Goal: Task Accomplishment & Management: Use online tool/utility

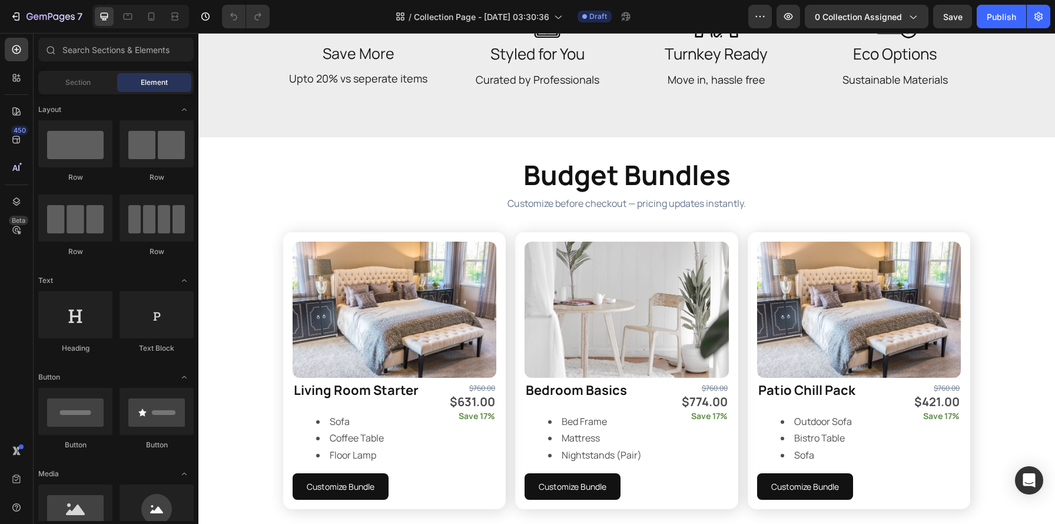
scroll to position [621, 0]
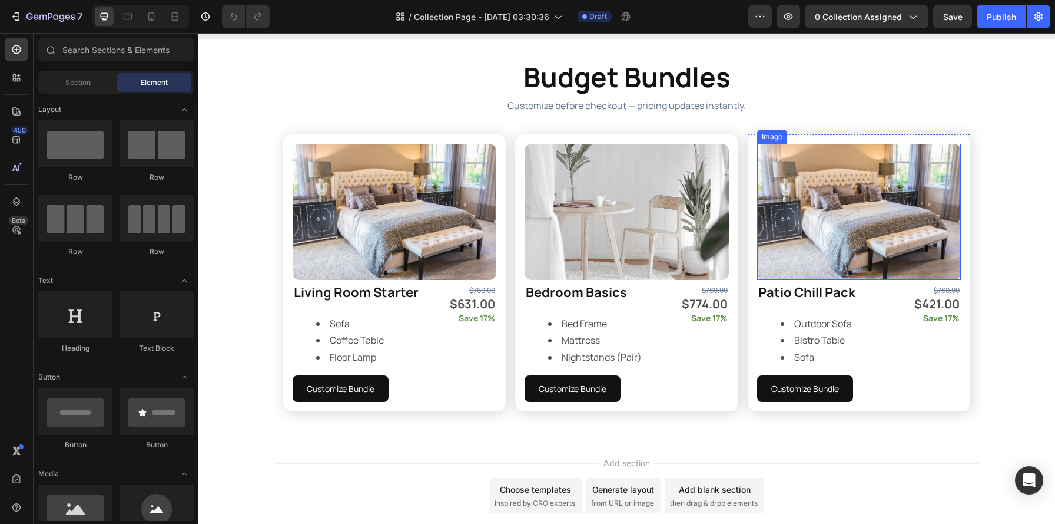
click at [1001, 153] on div "Budget Bundles Heading Customize before checkout — pricing updates instantly. T…" at bounding box center [626, 239] width 857 height 362
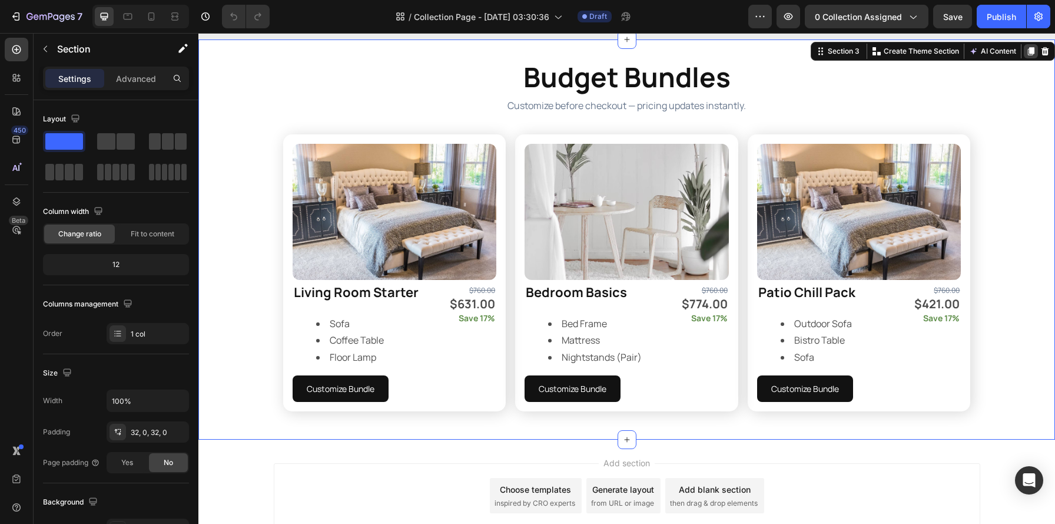
click at [1024, 56] on div at bounding box center [1031, 51] width 14 height 14
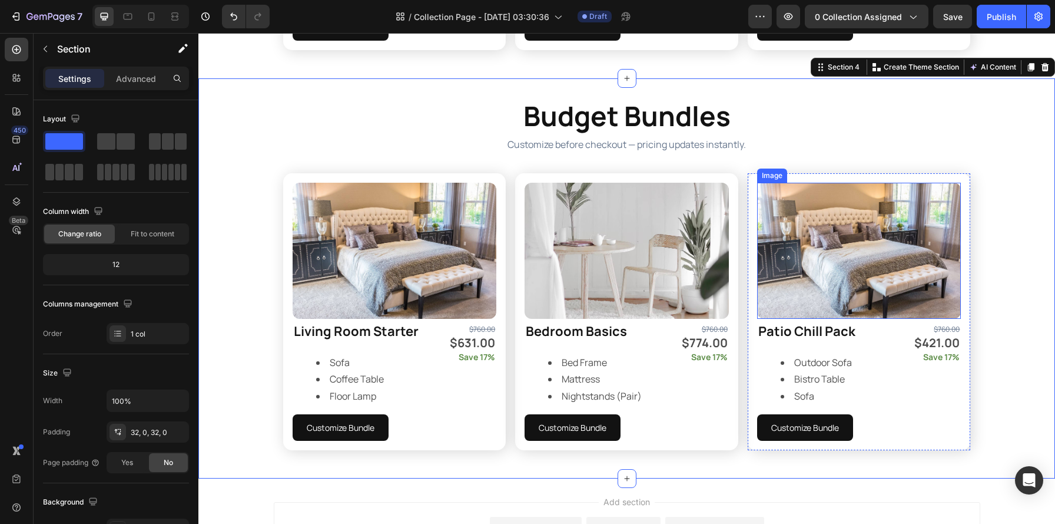
scroll to position [986, 0]
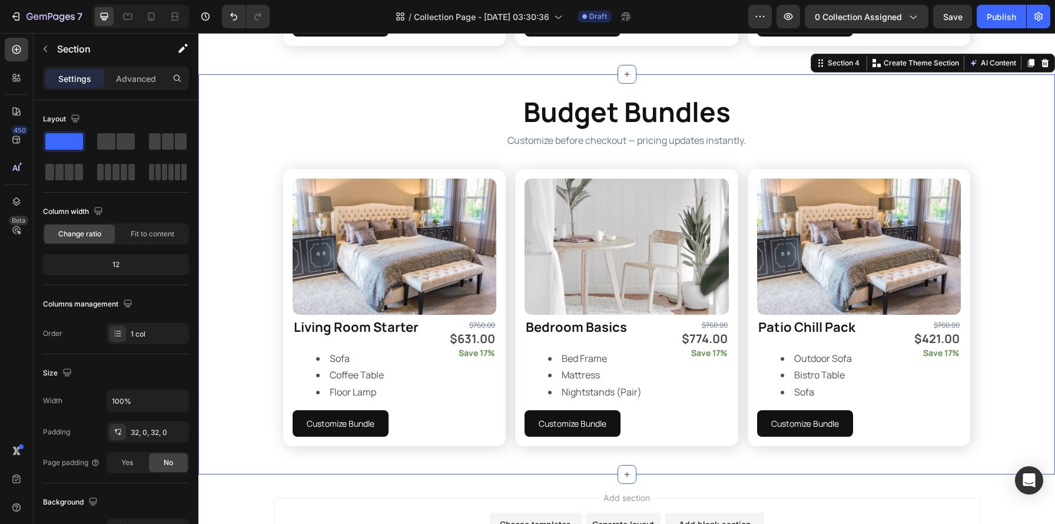
click at [1000, 119] on div "Budget Bundles Heading Customize before checkout — pricing updates instantly. T…" at bounding box center [626, 274] width 857 height 362
click at [261, 128] on div "Budget Bundles Heading Customize before checkout — pricing updates instantly. T…" at bounding box center [626, 274] width 857 height 362
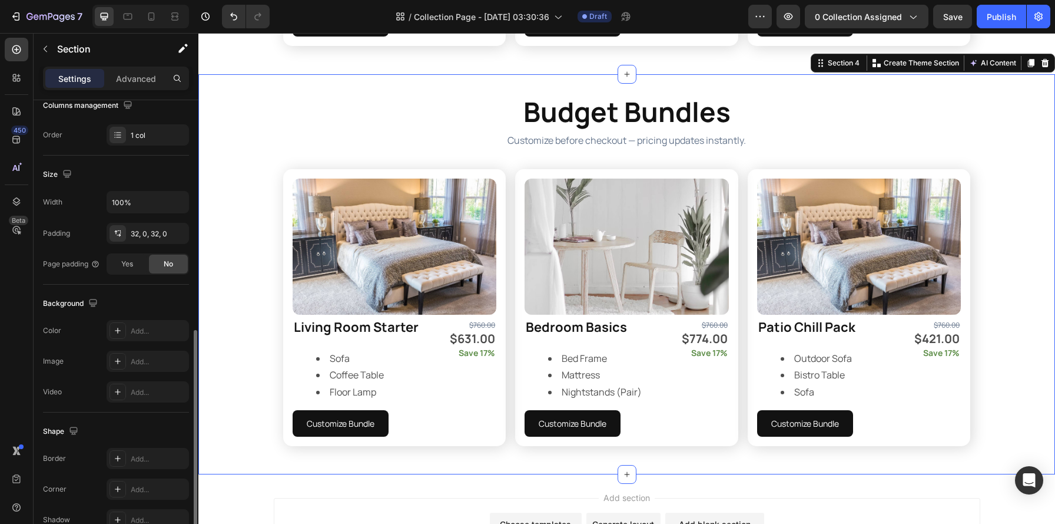
scroll to position [261, 0]
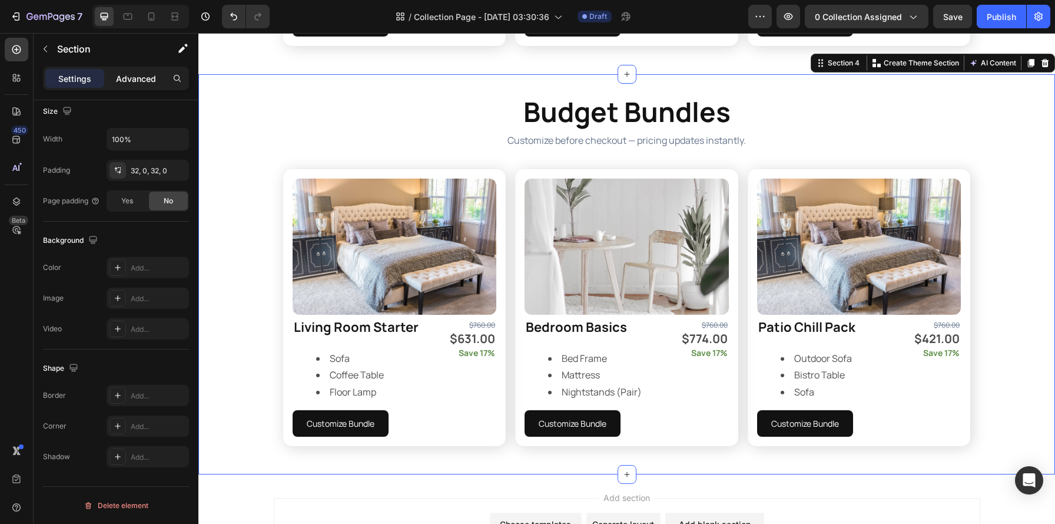
click at [138, 81] on p "Advanced" at bounding box center [136, 78] width 40 height 12
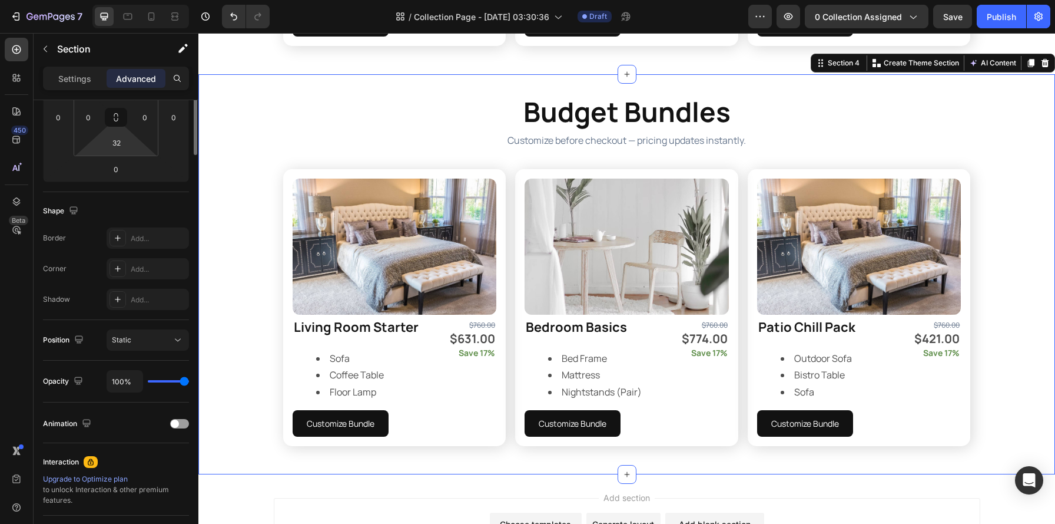
scroll to position [0, 0]
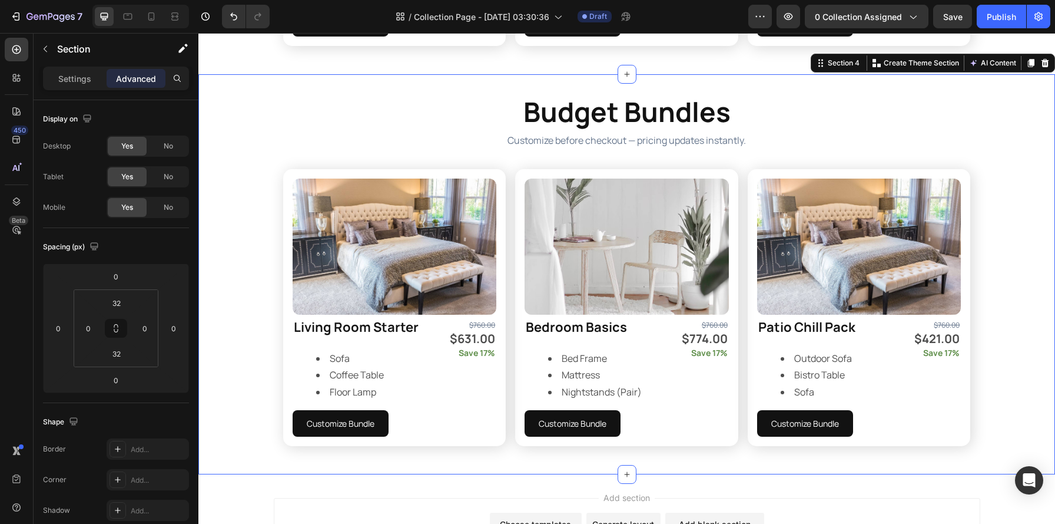
click at [80, 91] on div "Settings Advanced" at bounding box center [116, 84] width 165 height 34
click at [78, 85] on div "Settings" at bounding box center [74, 78] width 59 height 19
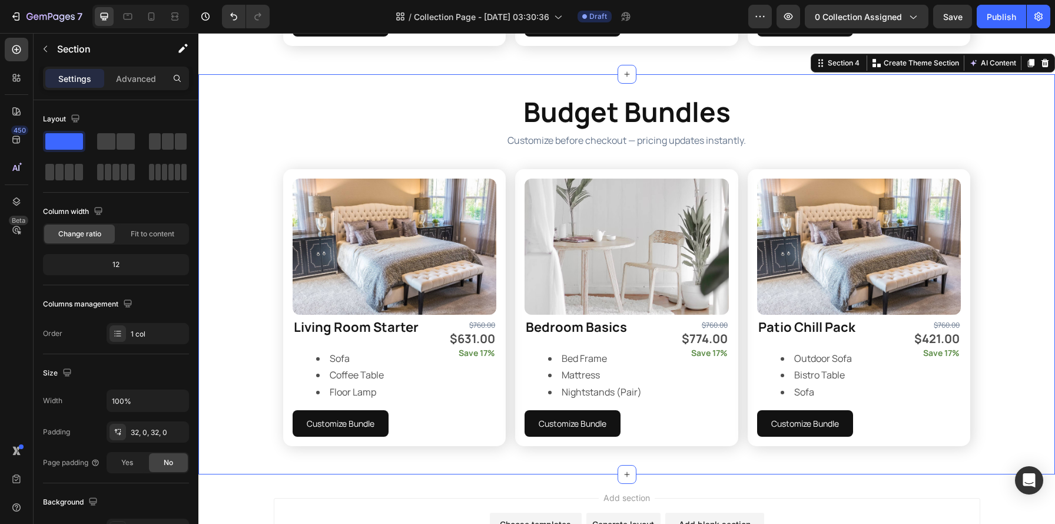
click at [253, 110] on div "Budget Bundles Heading Customize before checkout — pricing updates instantly. T…" at bounding box center [626, 274] width 857 height 362
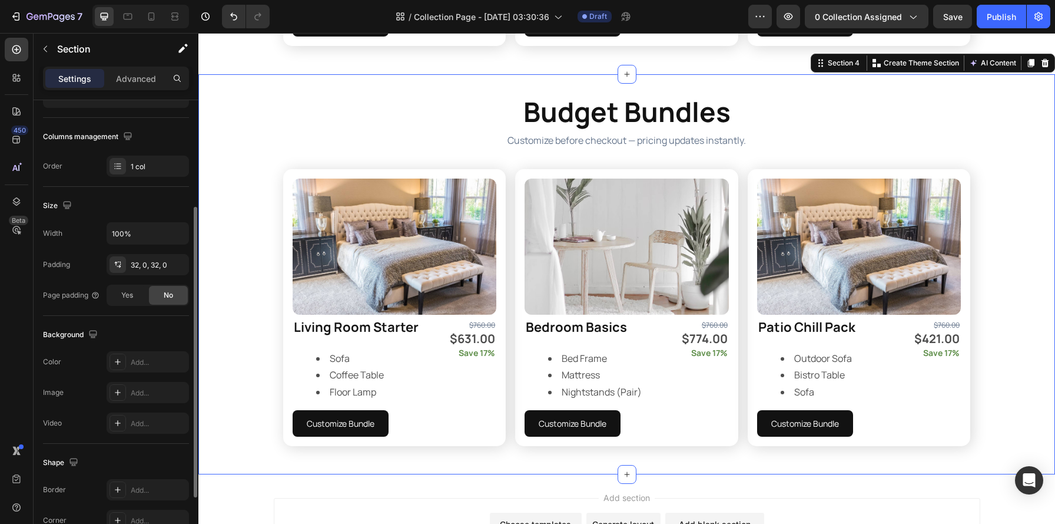
scroll to position [261, 0]
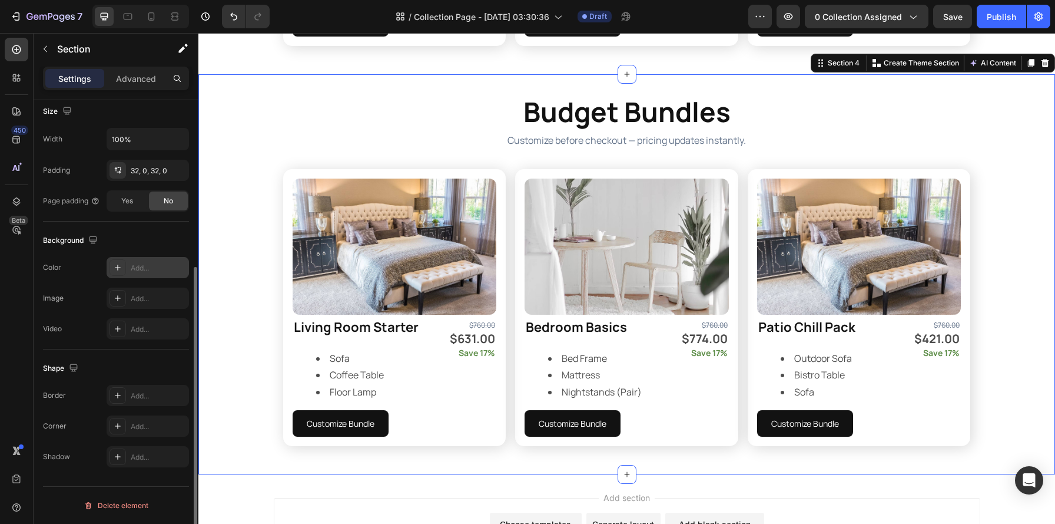
click at [144, 275] on div "Add..." at bounding box center [148, 267] width 82 height 21
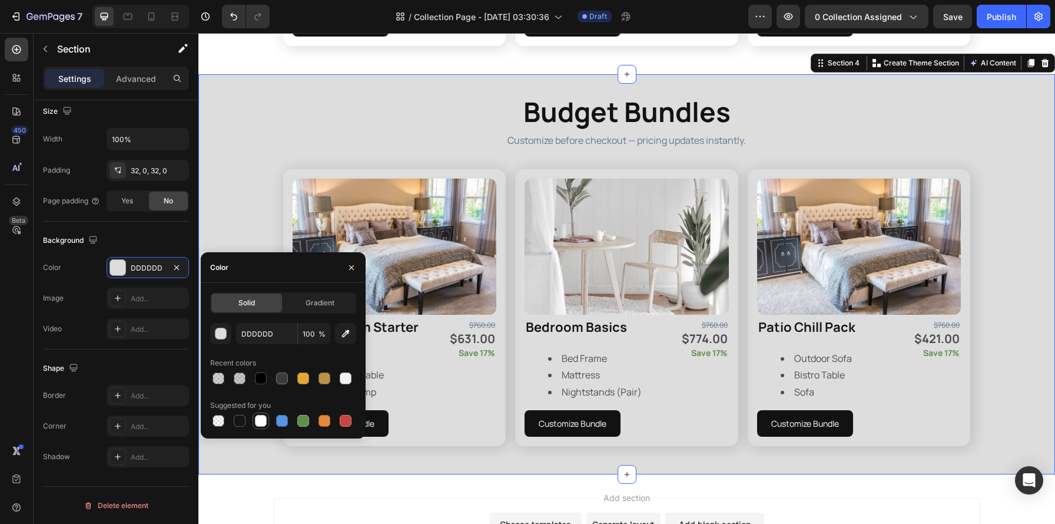
click at [257, 422] on div at bounding box center [261, 421] width 12 height 12
type input "FFFFFF"
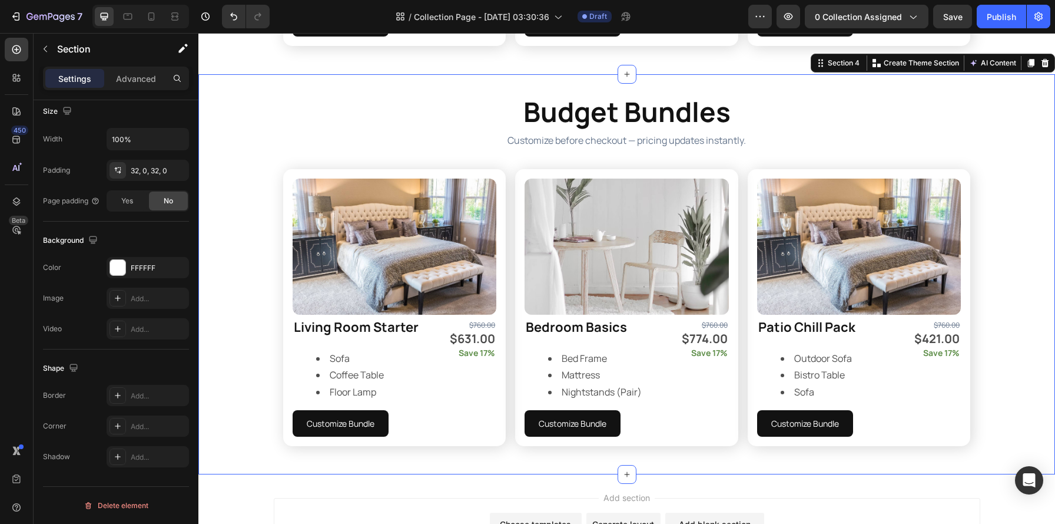
click at [259, 150] on div "Budget Bundles Heading Customize before checkout — pricing updates instantly. T…" at bounding box center [626, 274] width 857 height 362
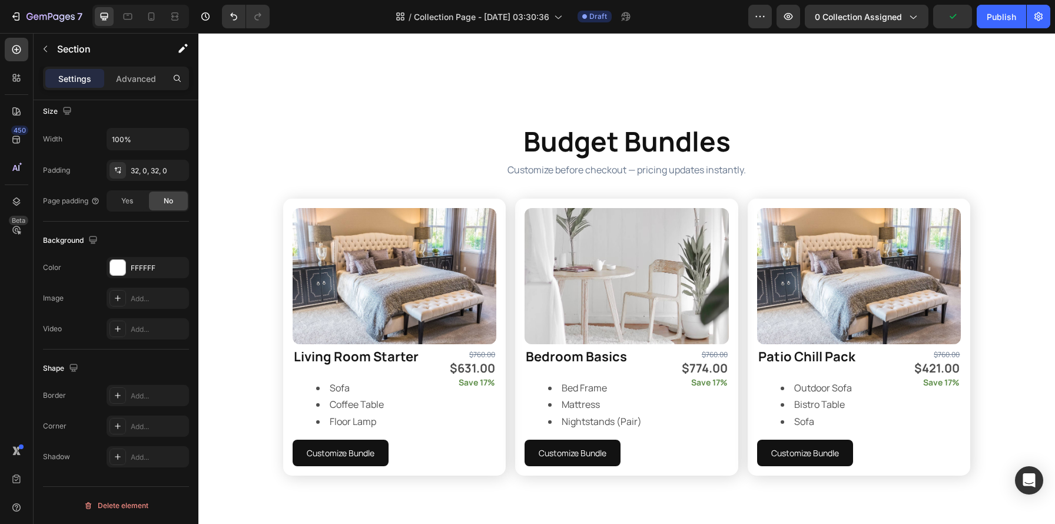
scroll to position [1107, 0]
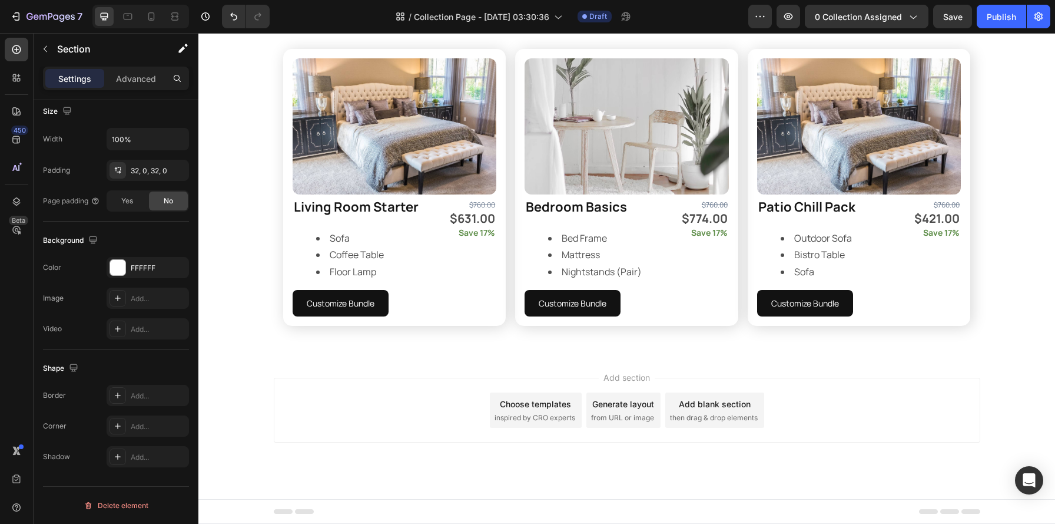
click at [232, 271] on div "Budget Bundles Heading Customize before checkout — pricing updates instantly. T…" at bounding box center [626, 154] width 857 height 362
click at [248, 170] on div "Budget Bundles Heading Customize before checkout — pricing updates instantly. T…" at bounding box center [626, 154] width 857 height 362
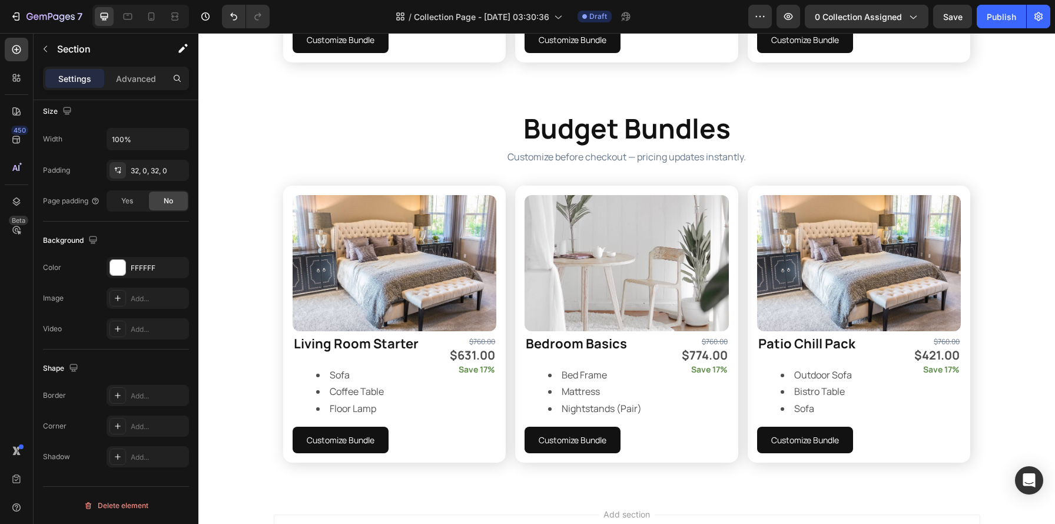
scroll to position [948, 0]
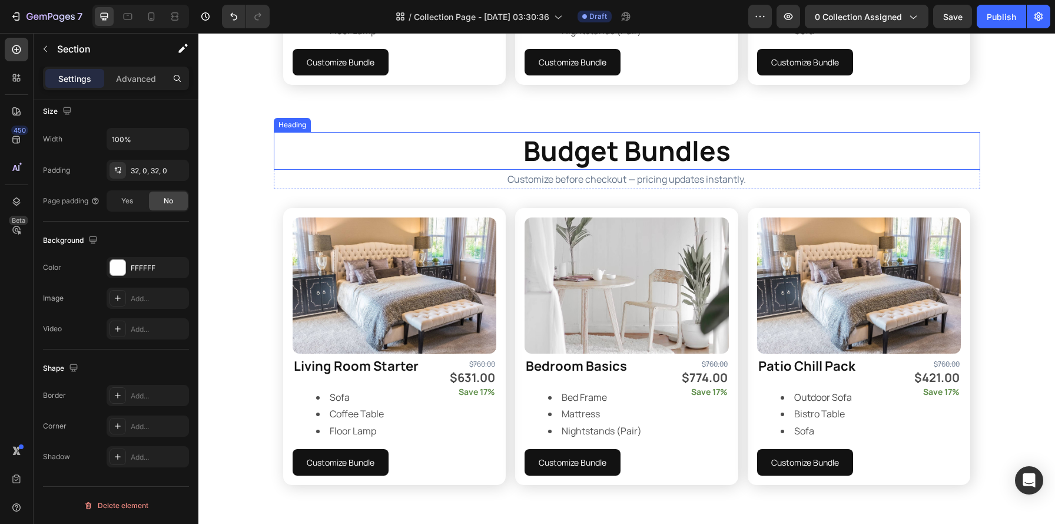
click at [588, 144] on strong "Budget Bundles" at bounding box center [627, 150] width 207 height 37
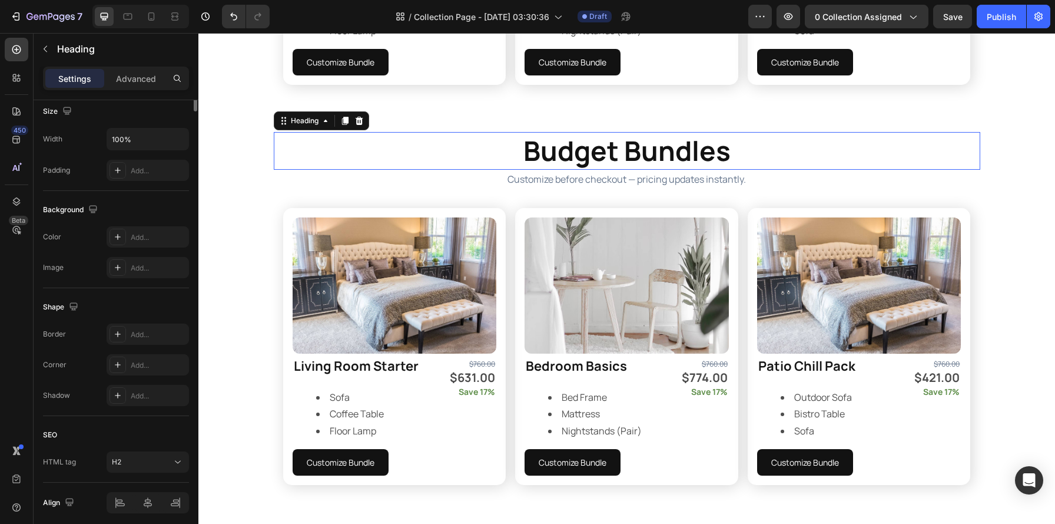
scroll to position [0, 0]
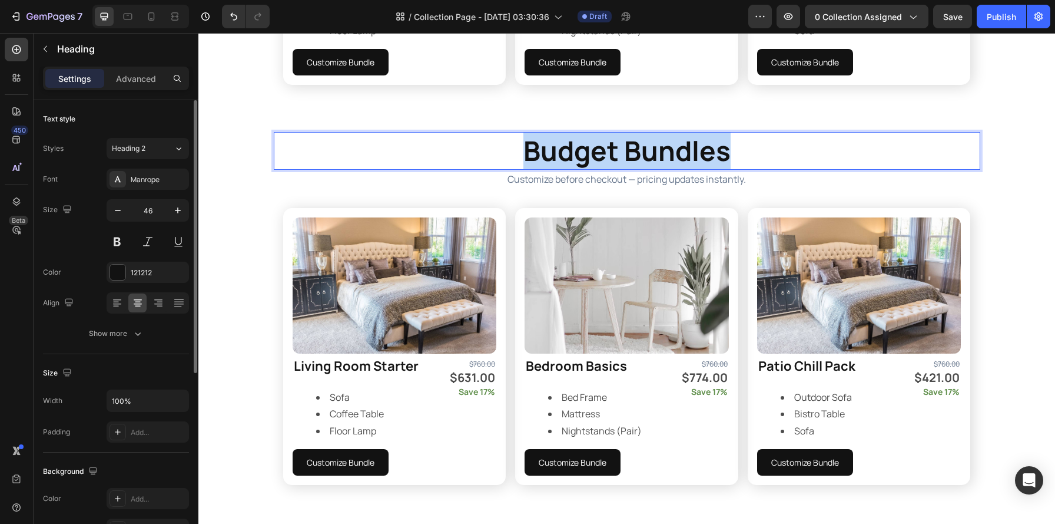
click at [588, 144] on strong "Budget Bundles" at bounding box center [627, 150] width 207 height 37
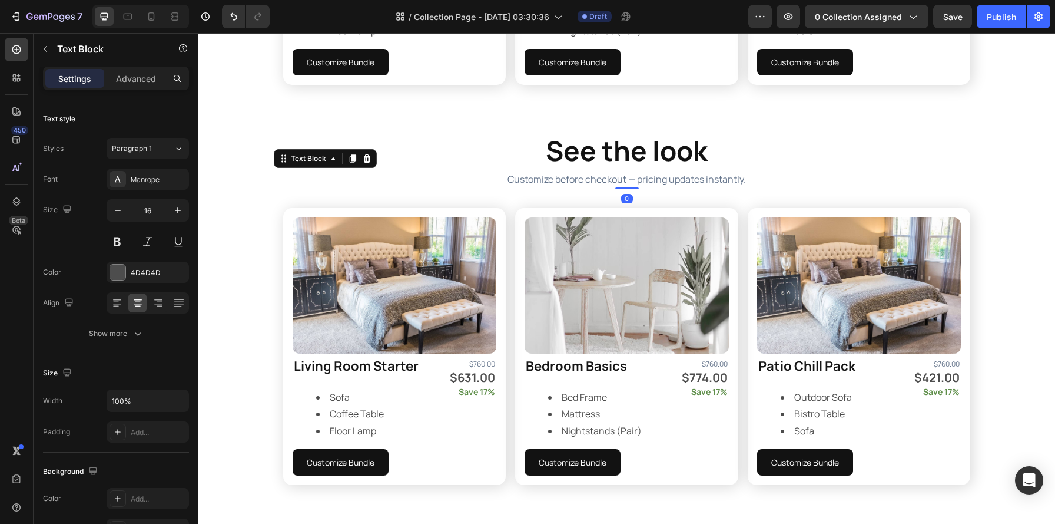
click at [525, 177] on span "Customize before checkout — pricing updates instantly." at bounding box center [627, 179] width 239 height 13
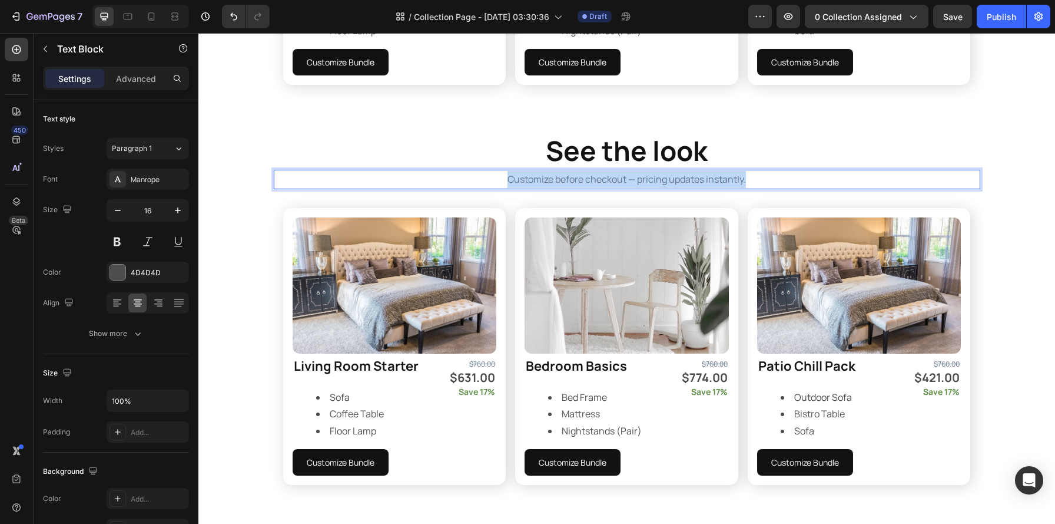
click at [525, 177] on span "Customize before checkout — pricing updates instantly." at bounding box center [627, 179] width 239 height 13
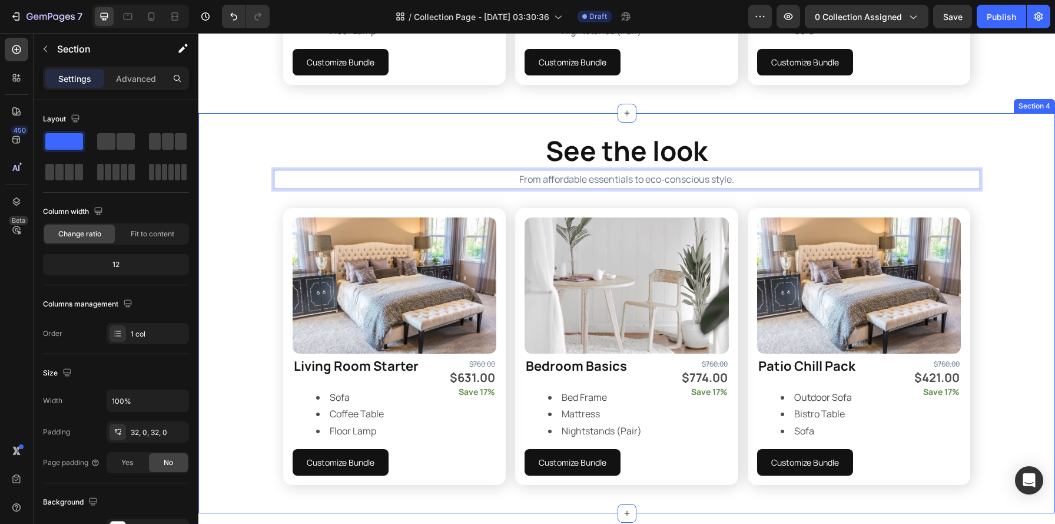
click at [1012, 246] on div "⁠⁠⁠⁠⁠⁠⁠ See the look Heading From affordable essentials to eco‑conscious style.…" at bounding box center [626, 313] width 857 height 362
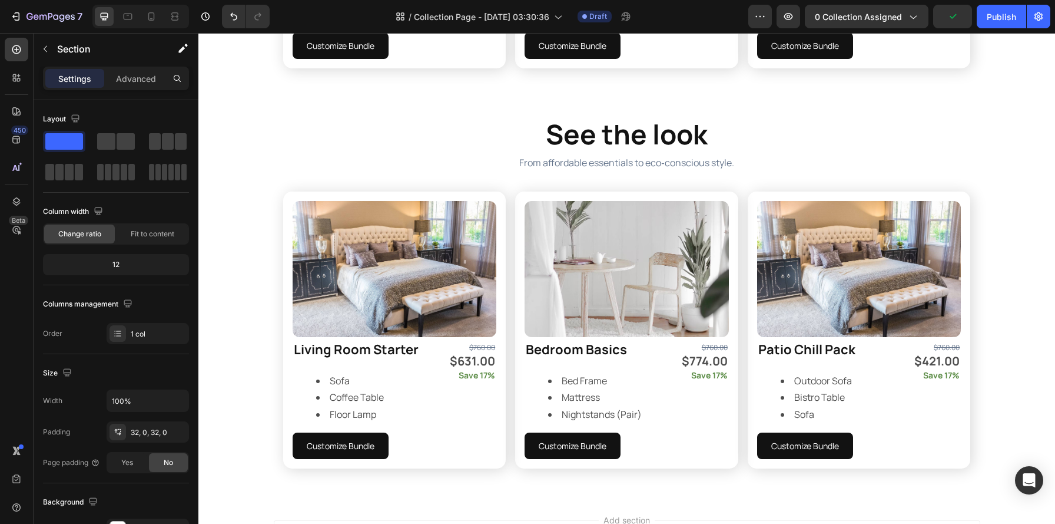
scroll to position [1006, 0]
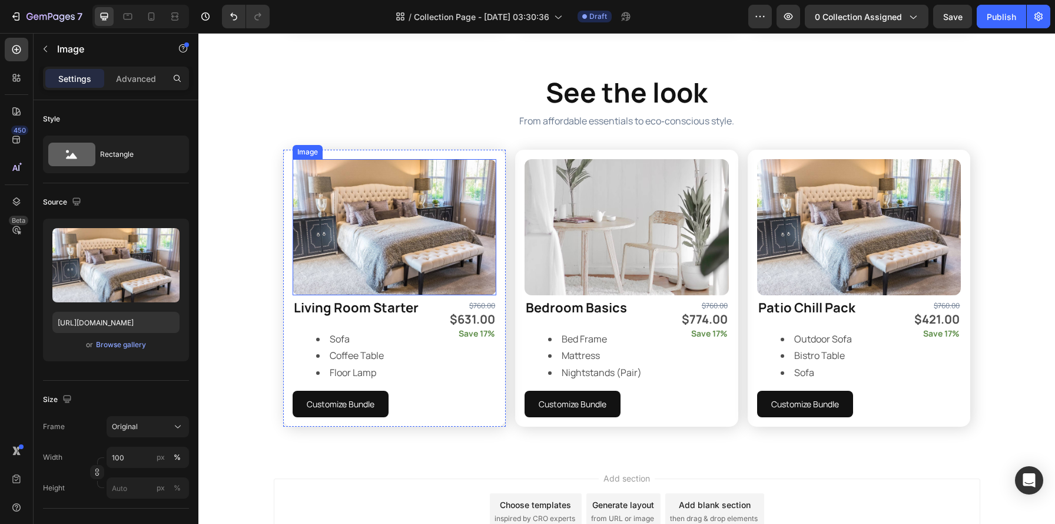
click at [390, 213] on img at bounding box center [395, 227] width 204 height 136
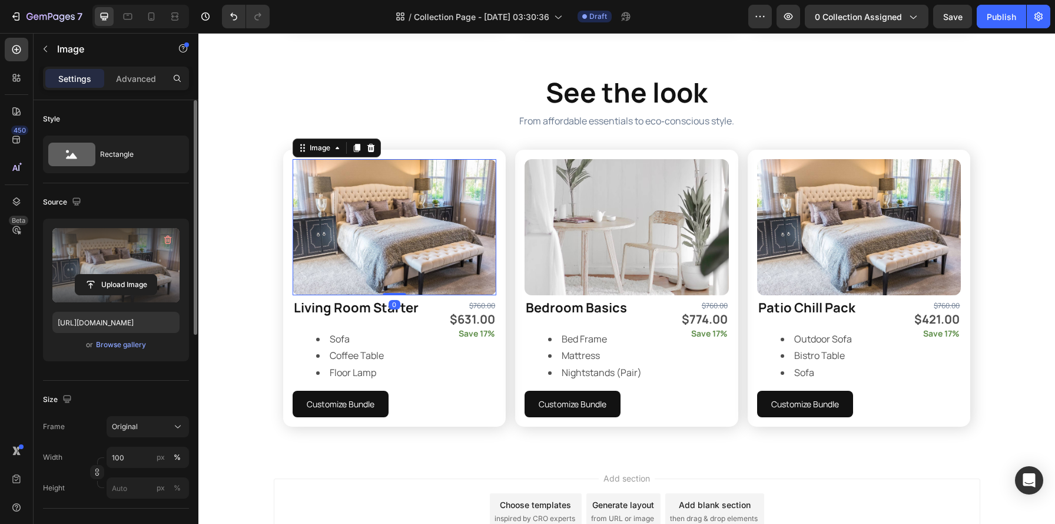
click at [131, 259] on label at bounding box center [115, 265] width 127 height 74
click at [131, 274] on input "file" at bounding box center [115, 284] width 81 height 20
click at [130, 268] on label at bounding box center [115, 265] width 127 height 74
click at [130, 274] on input "file" at bounding box center [115, 284] width 81 height 20
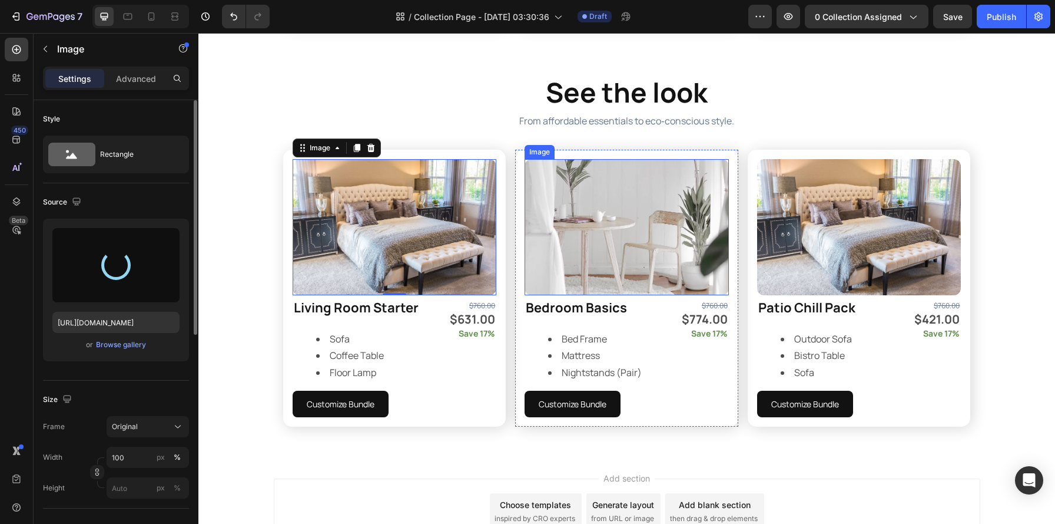
type input "[URL][DOMAIN_NAME]"
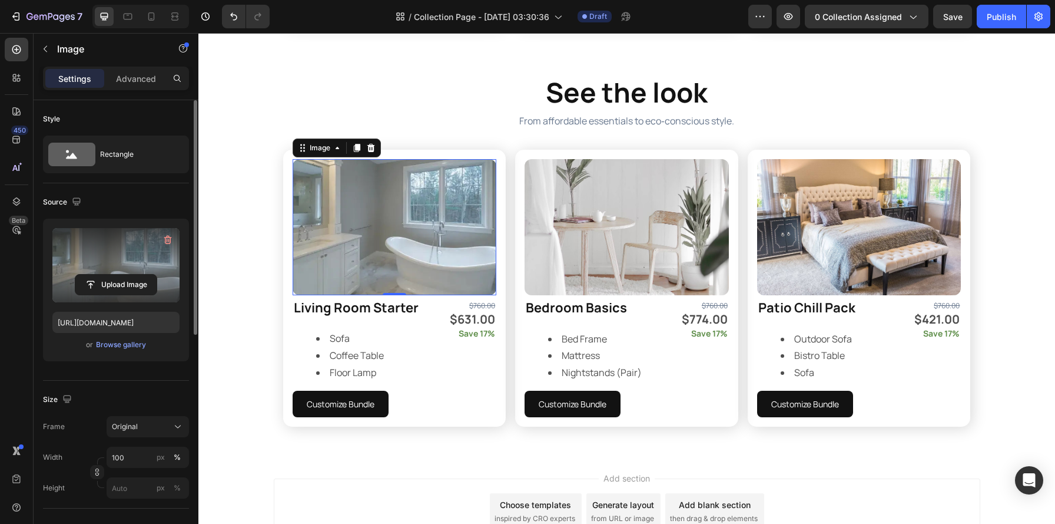
click at [128, 251] on label at bounding box center [115, 265] width 127 height 74
click at [128, 274] on input "file" at bounding box center [115, 284] width 81 height 20
click at [141, 287] on input "file" at bounding box center [115, 284] width 81 height 20
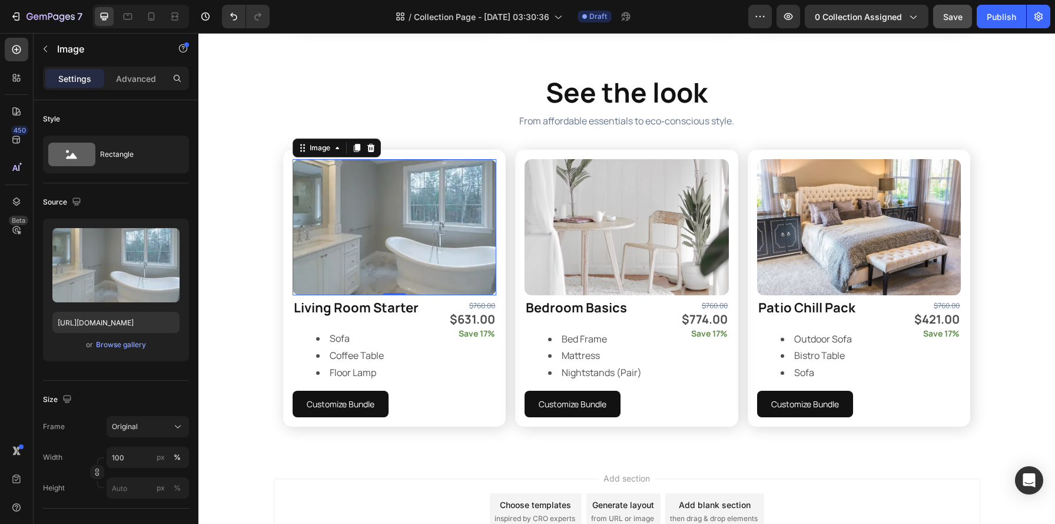
type input "C:\fakepath\photo-1524758631624-e2822e304c36.avif"
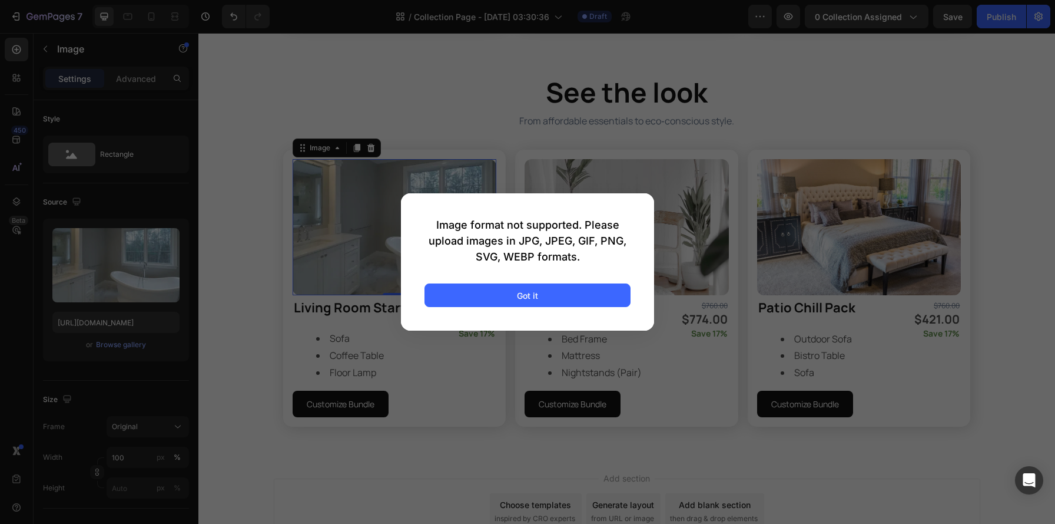
click at [541, 309] on div "Image format not supported. Please upload images in JPG, JPEG, GIF, PNG, SVG, W…" at bounding box center [527, 261] width 253 height 137
click at [539, 298] on button "Got it" at bounding box center [528, 295] width 206 height 24
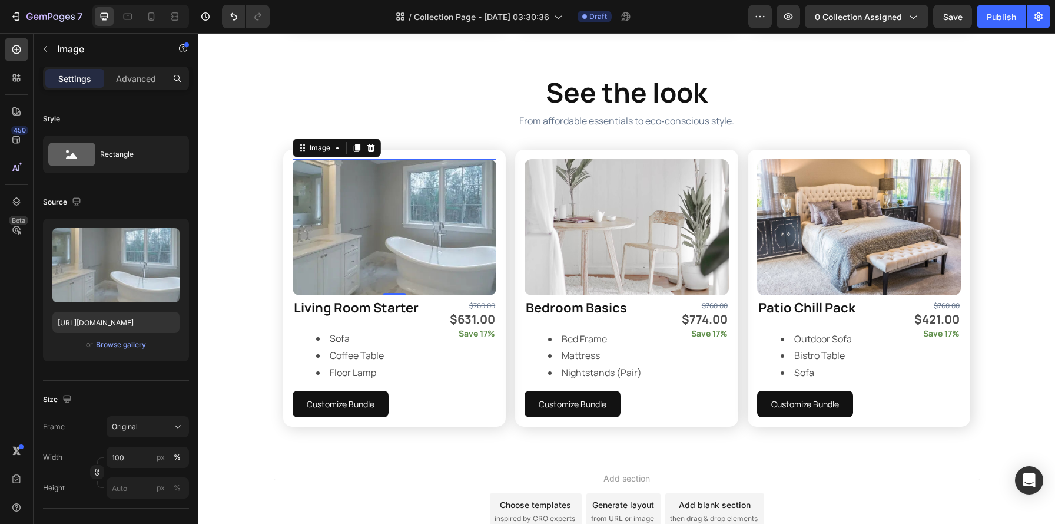
click at [378, 239] on img at bounding box center [395, 227] width 204 height 136
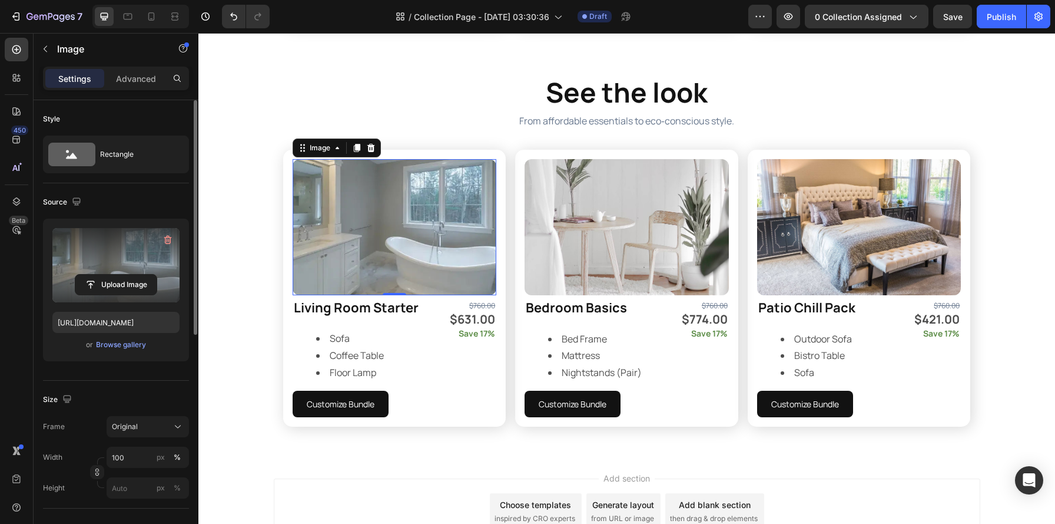
click at [144, 247] on label at bounding box center [115, 265] width 127 height 74
click at [144, 274] on input "file" at bounding box center [115, 284] width 81 height 20
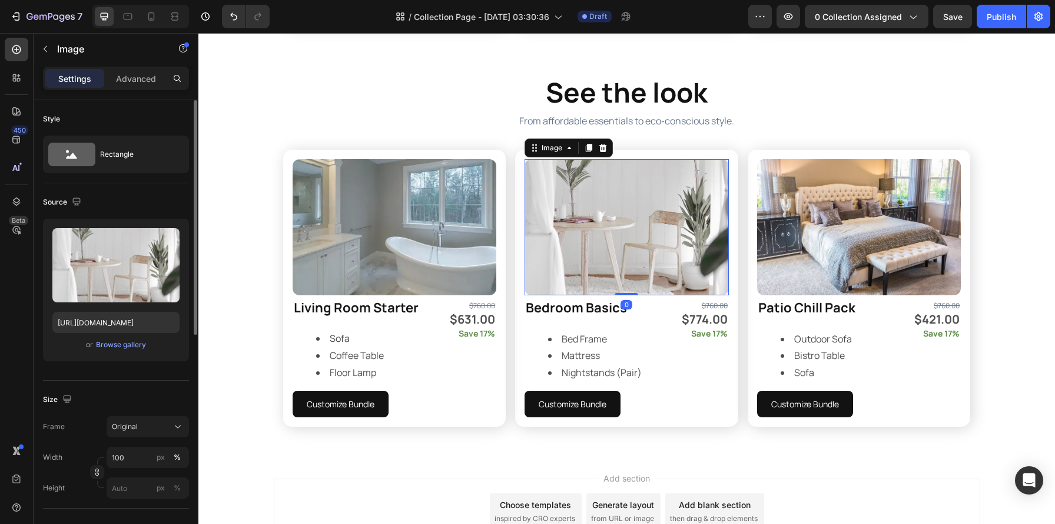
click at [621, 230] on img at bounding box center [627, 227] width 204 height 136
click at [388, 239] on img at bounding box center [395, 227] width 204 height 136
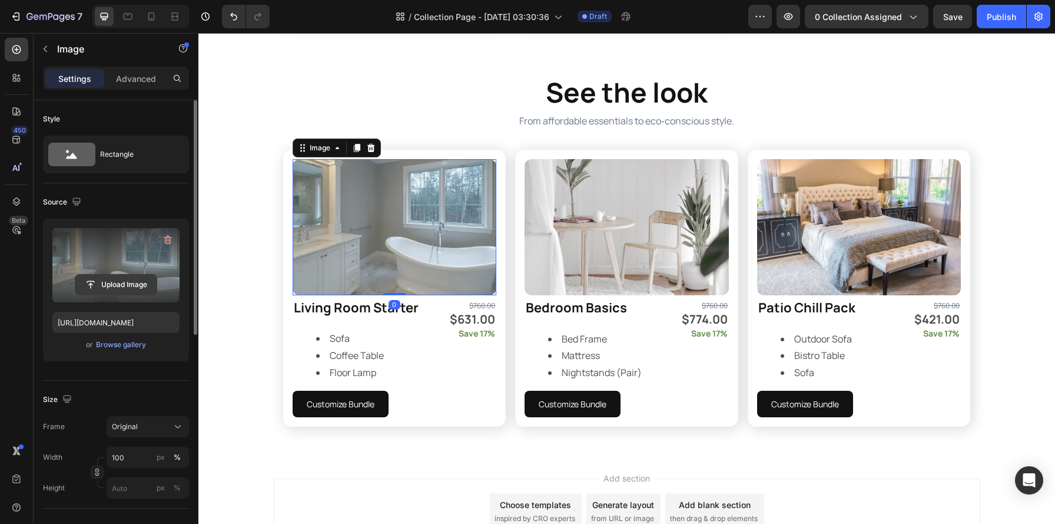
click at [141, 277] on input "file" at bounding box center [115, 284] width 81 height 20
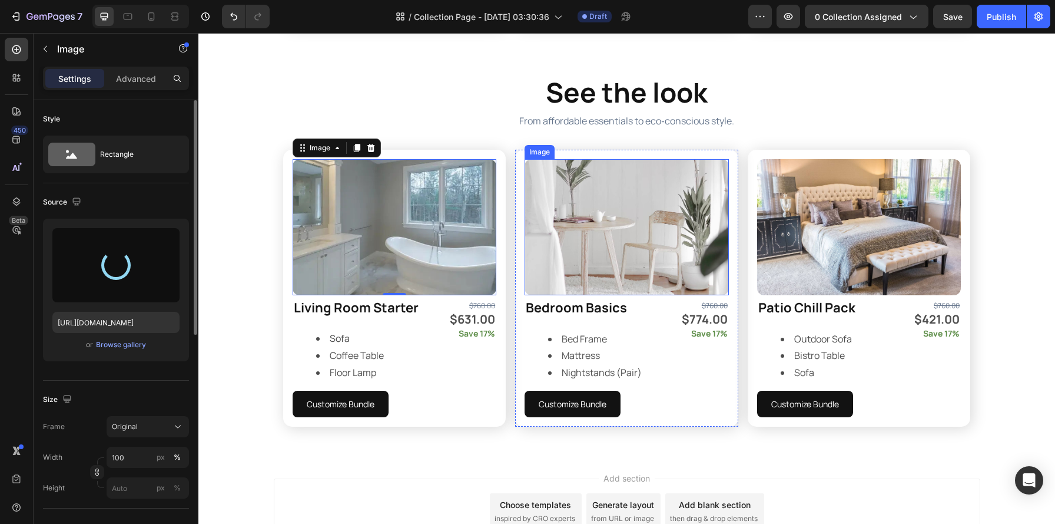
type input "[URL][DOMAIN_NAME]"
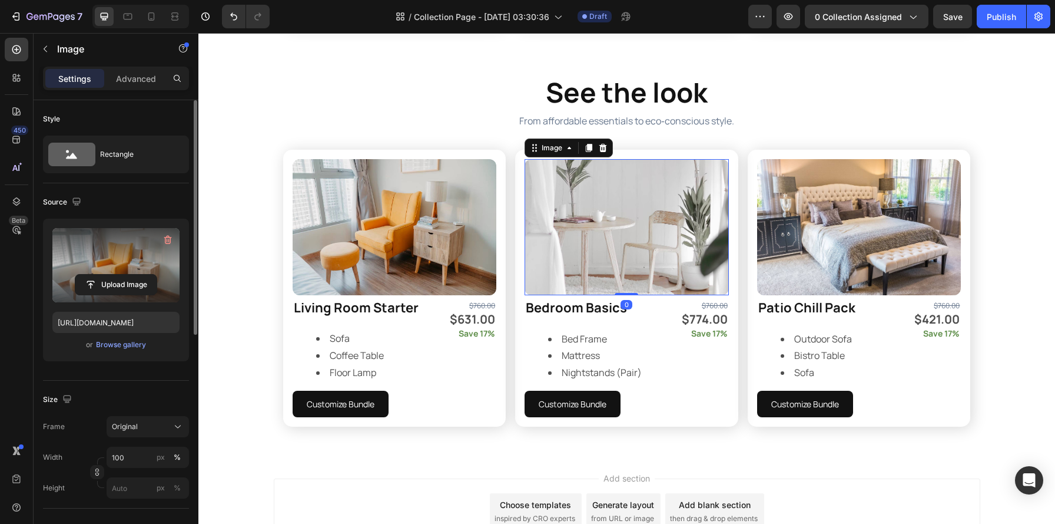
click at [635, 224] on img at bounding box center [627, 227] width 204 height 136
click at [90, 249] on label at bounding box center [115, 265] width 127 height 74
click at [90, 274] on input "file" at bounding box center [115, 284] width 81 height 20
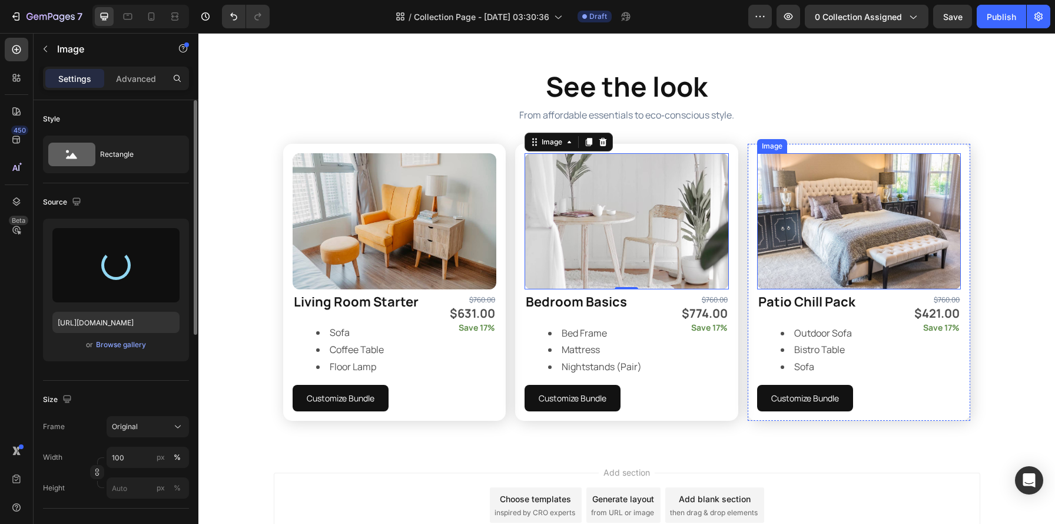
type input "[URL][DOMAIN_NAME]"
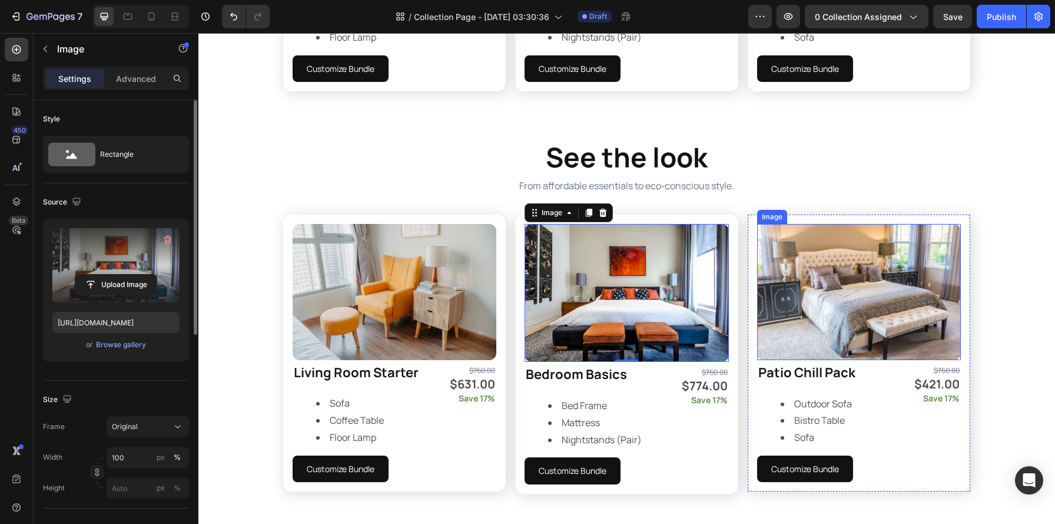
scroll to position [942, 0]
click at [888, 287] on img at bounding box center [859, 291] width 204 height 136
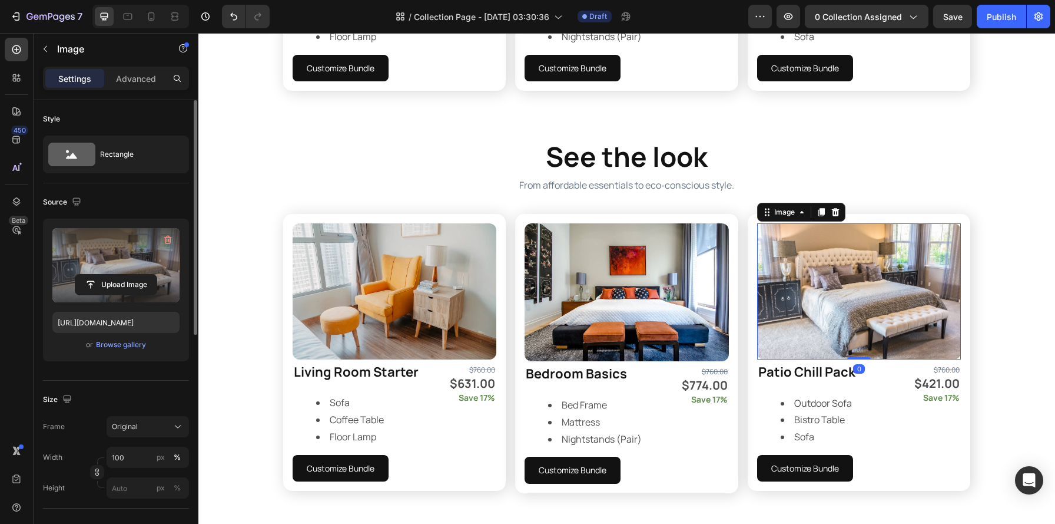
click at [141, 256] on label at bounding box center [115, 265] width 127 height 74
click at [141, 274] on input "file" at bounding box center [115, 284] width 81 height 20
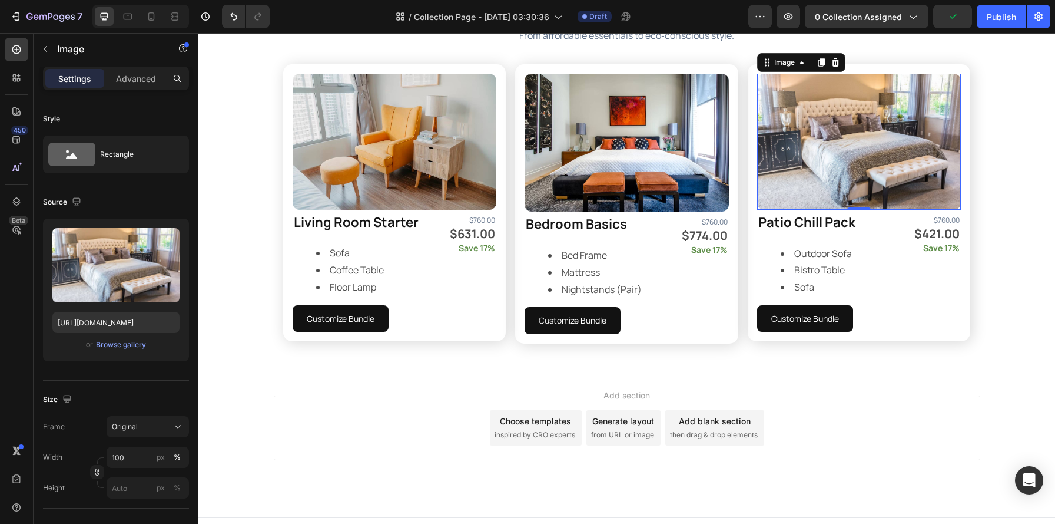
scroll to position [1108, 0]
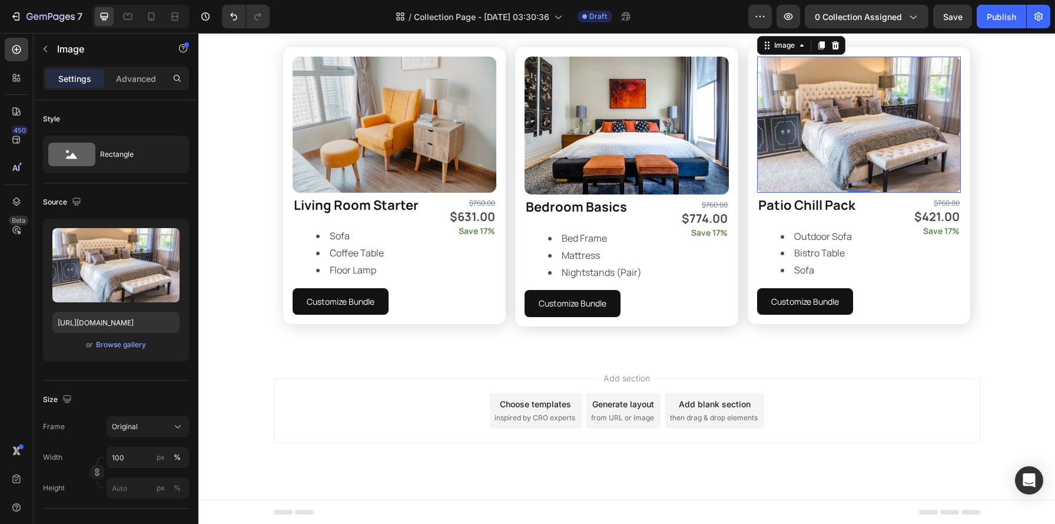
click at [802, 128] on img at bounding box center [859, 125] width 204 height 136
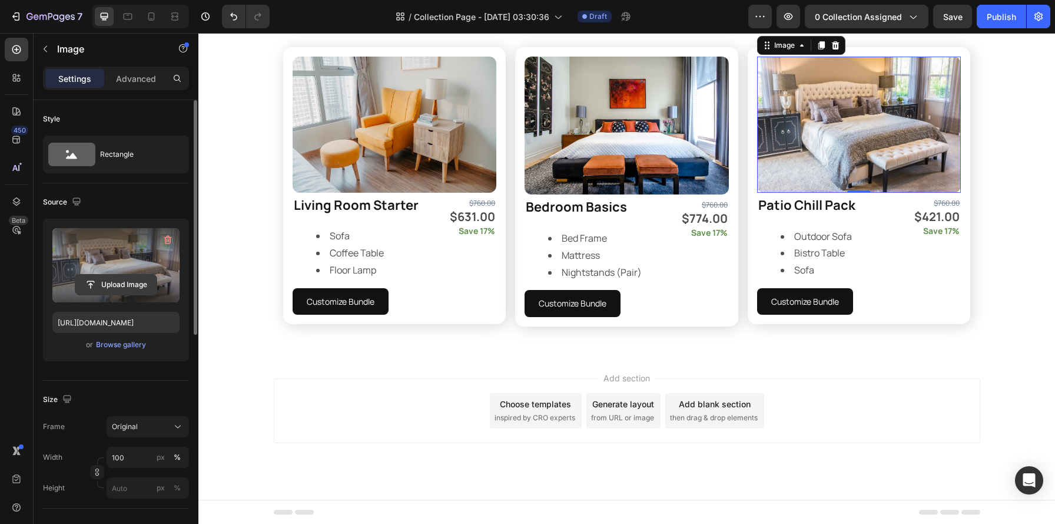
click at [127, 287] on input "file" at bounding box center [115, 284] width 81 height 20
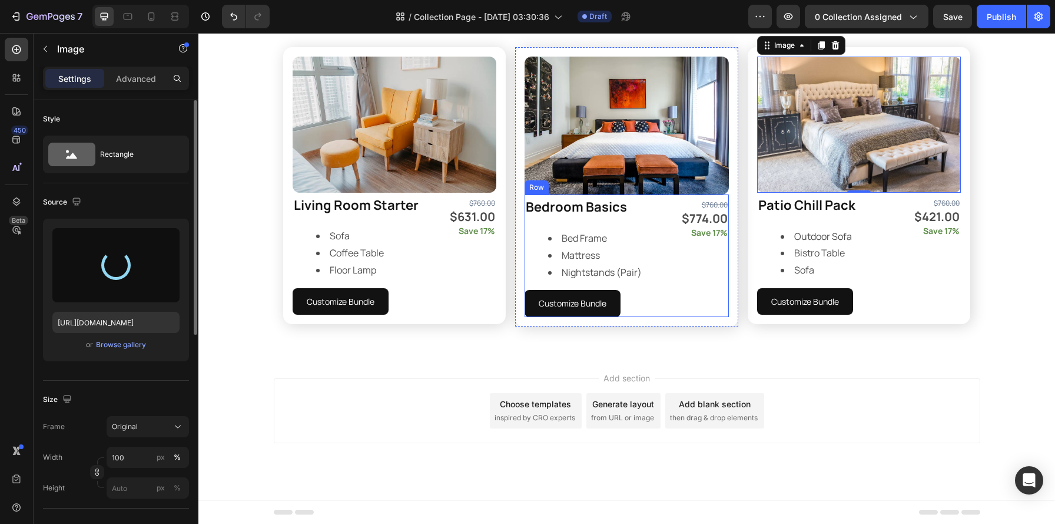
type input "[URL][DOMAIN_NAME]"
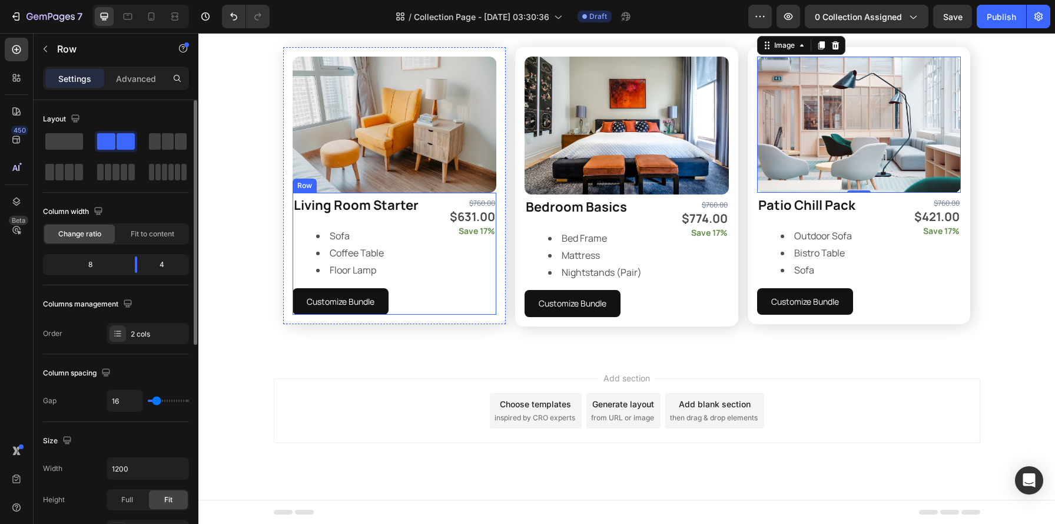
click at [469, 243] on div "$760.00 Text Block $631.00 Text Block Save 17% Text Block" at bounding box center [464, 254] width 65 height 122
click at [361, 184] on icon at bounding box center [365, 181] width 8 height 8
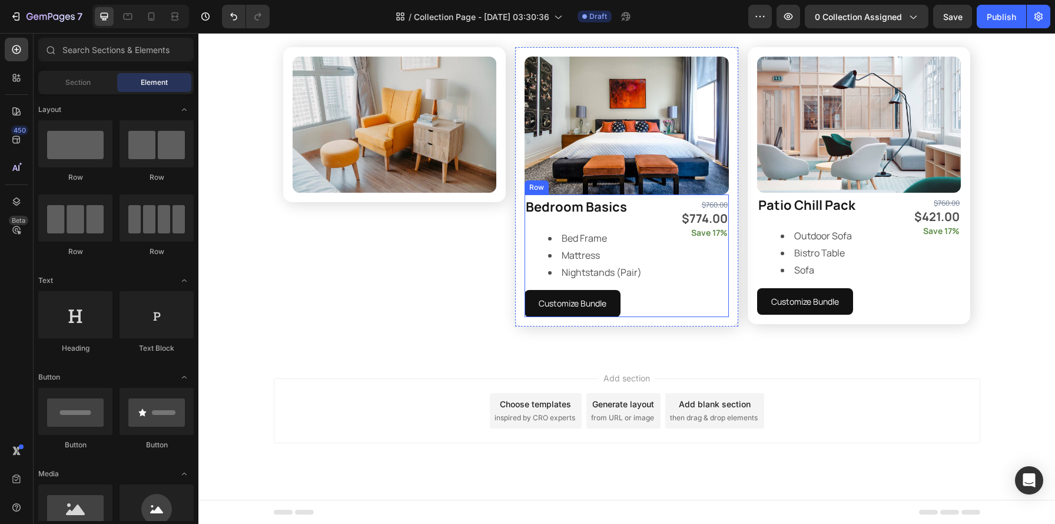
click at [668, 290] on div "$760.00 Text Block $774.00 Text Block Save 17% Text Block" at bounding box center [696, 255] width 65 height 122
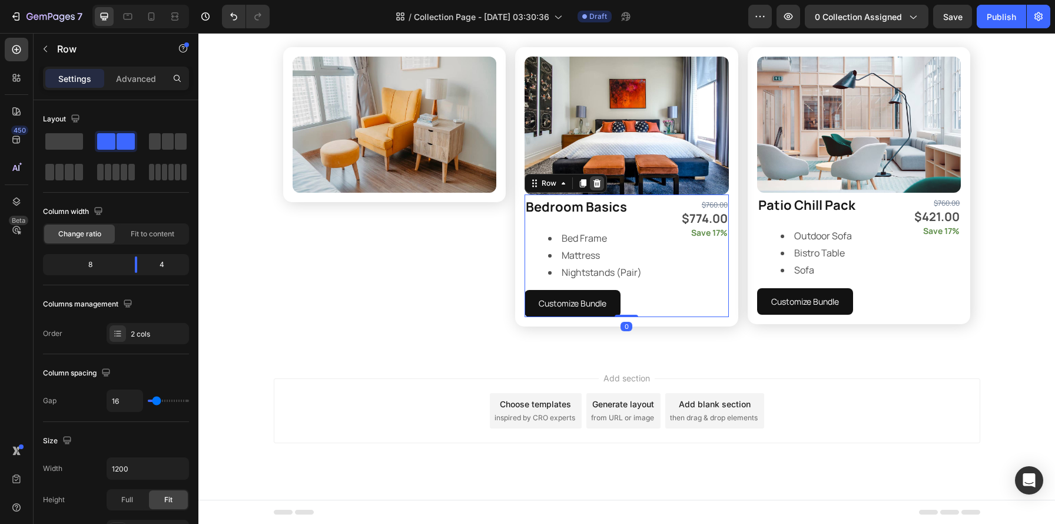
click at [595, 186] on icon at bounding box center [596, 182] width 9 height 9
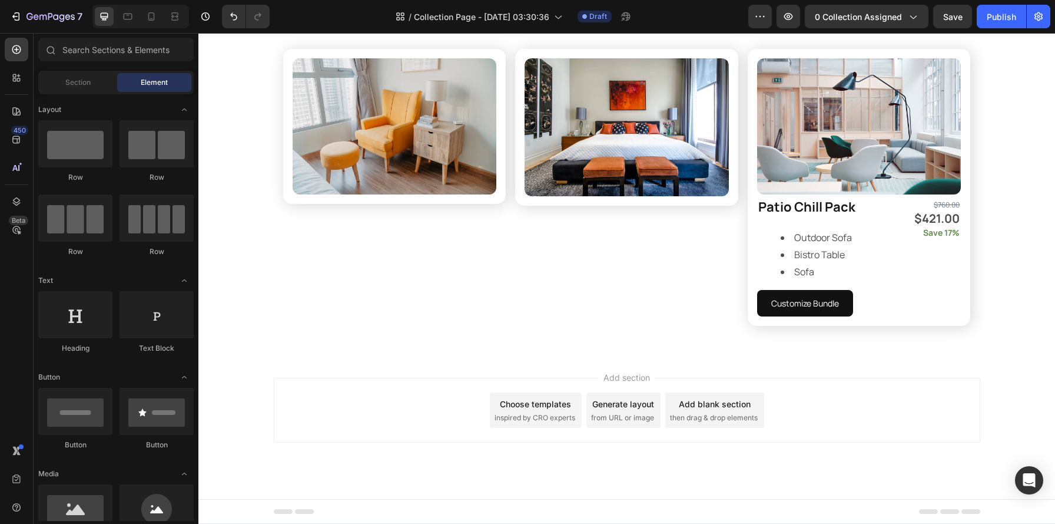
scroll to position [1107, 0]
click at [902, 287] on div "$760.00 Text Block $421.00 Text Block Save 17% Text Block" at bounding box center [928, 255] width 65 height 122
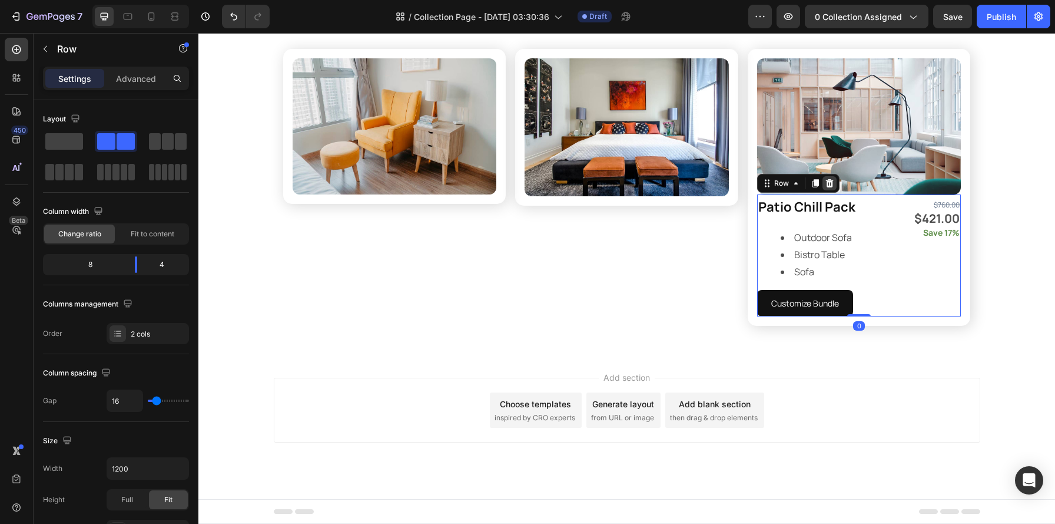
click at [826, 185] on icon at bounding box center [830, 183] width 8 height 8
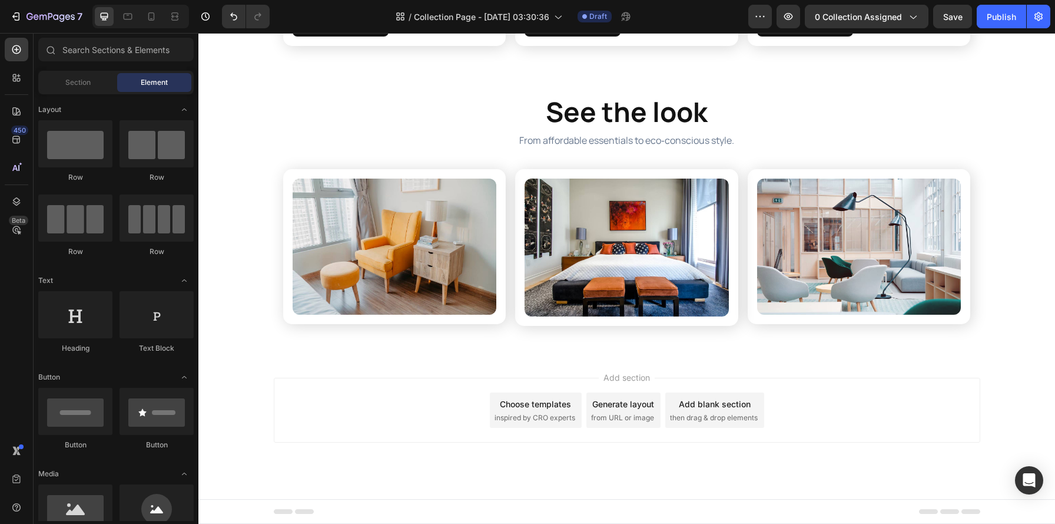
scroll to position [986, 0]
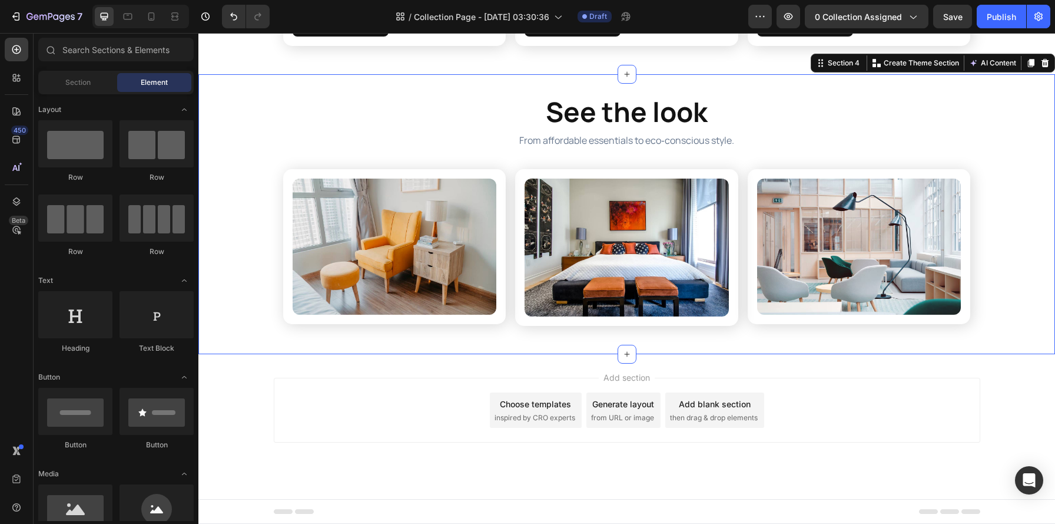
click at [1006, 250] on div "See the look Heading From affordable essentials to eco‑conscious style. Text Bl…" at bounding box center [626, 214] width 857 height 242
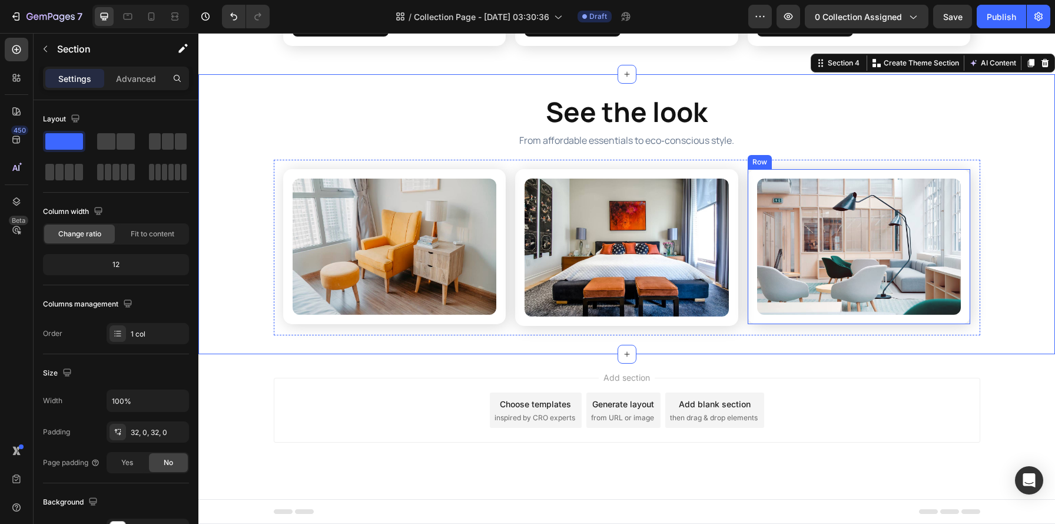
click at [861, 175] on div "Image Row" at bounding box center [859, 246] width 223 height 155
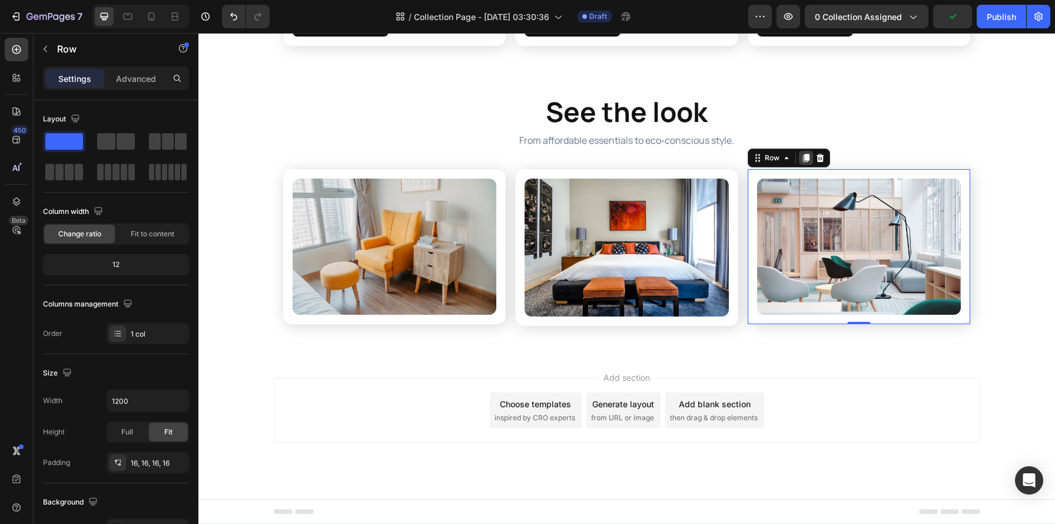
click at [804, 158] on icon at bounding box center [806, 158] width 6 height 8
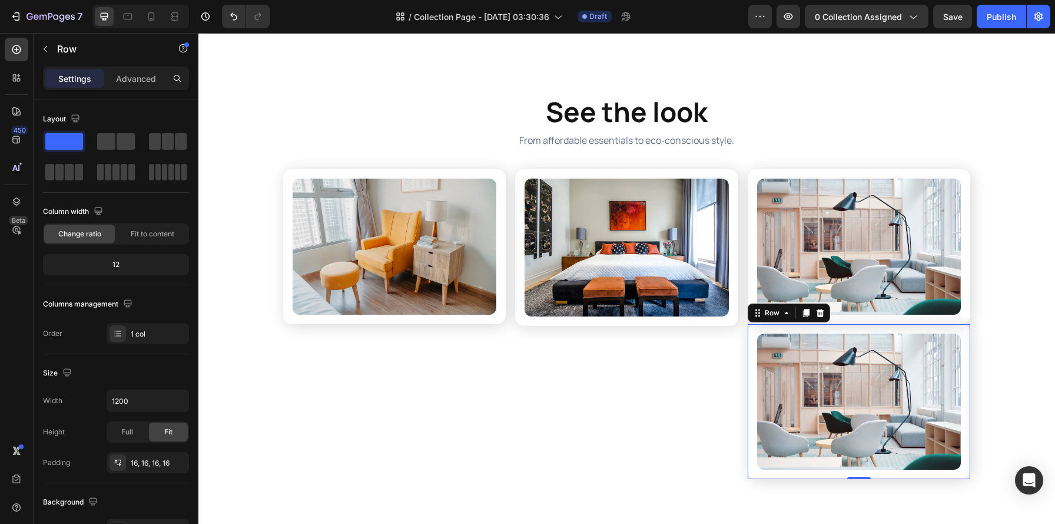
scroll to position [1108, 0]
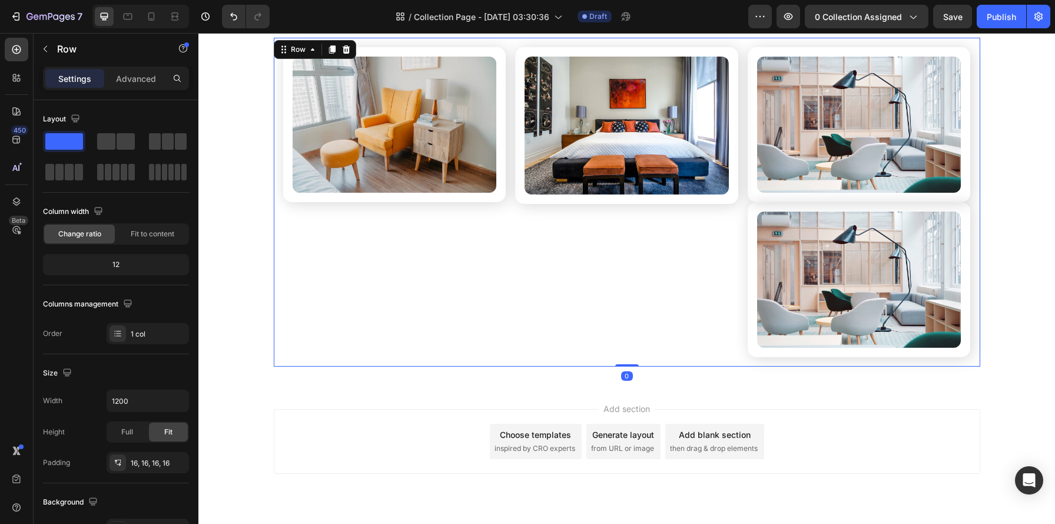
click at [698, 313] on div "Image Row" at bounding box center [626, 202] width 223 height 310
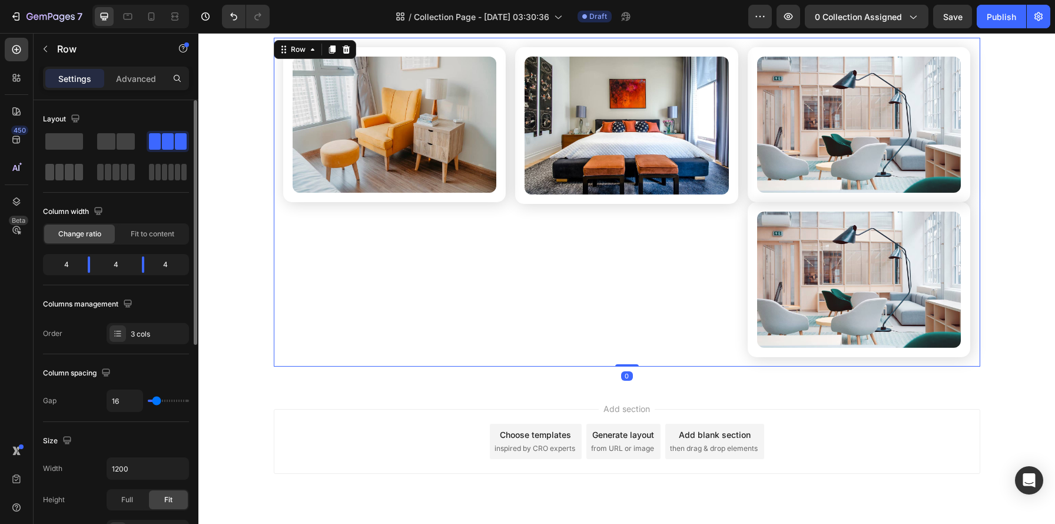
click at [64, 180] on div at bounding box center [64, 171] width 42 height 21
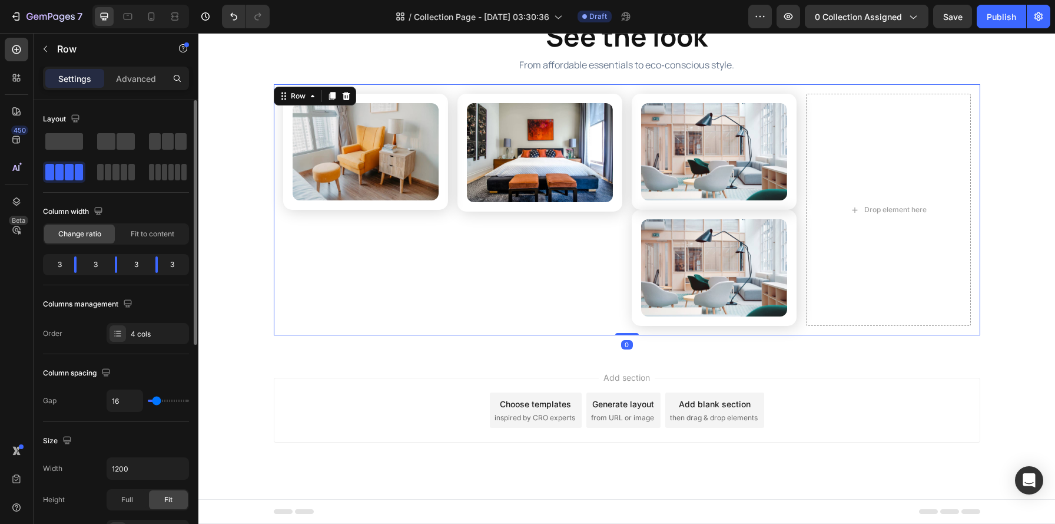
scroll to position [1062, 0]
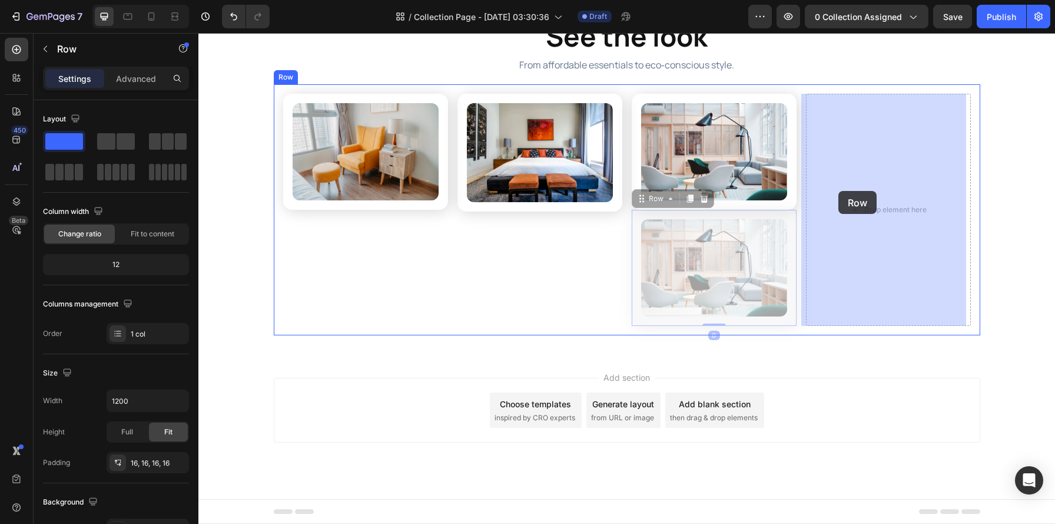
drag, startPoint x: 728, startPoint y: 217, endPoint x: 839, endPoint y: 191, distance: 113.8
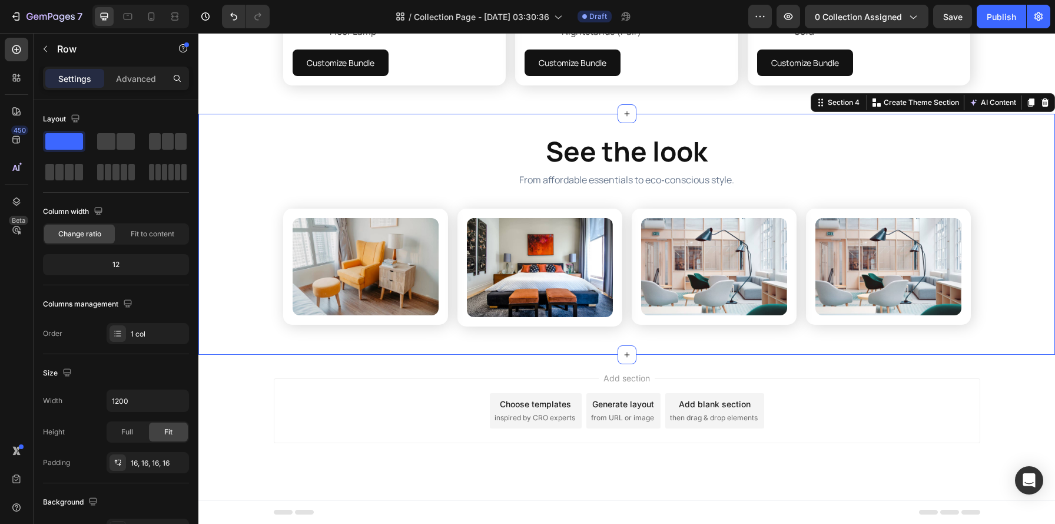
click at [1035, 189] on div "See the look Heading From affordable essentials to eco‑conscious style. Text Bl…" at bounding box center [626, 234] width 857 height 203
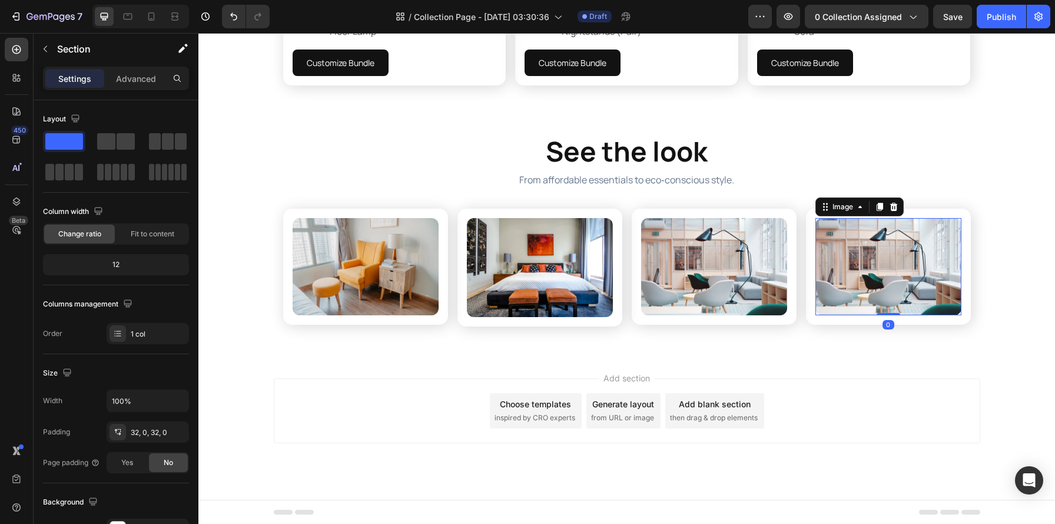
click at [909, 232] on img at bounding box center [889, 266] width 146 height 97
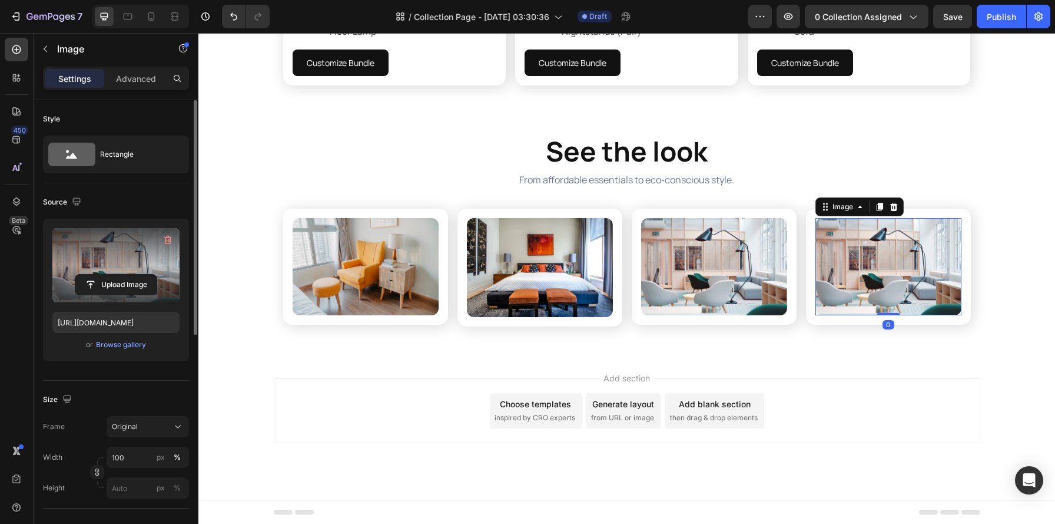
click at [138, 266] on label at bounding box center [115, 265] width 127 height 74
click at [138, 274] on input "file" at bounding box center [115, 284] width 81 height 20
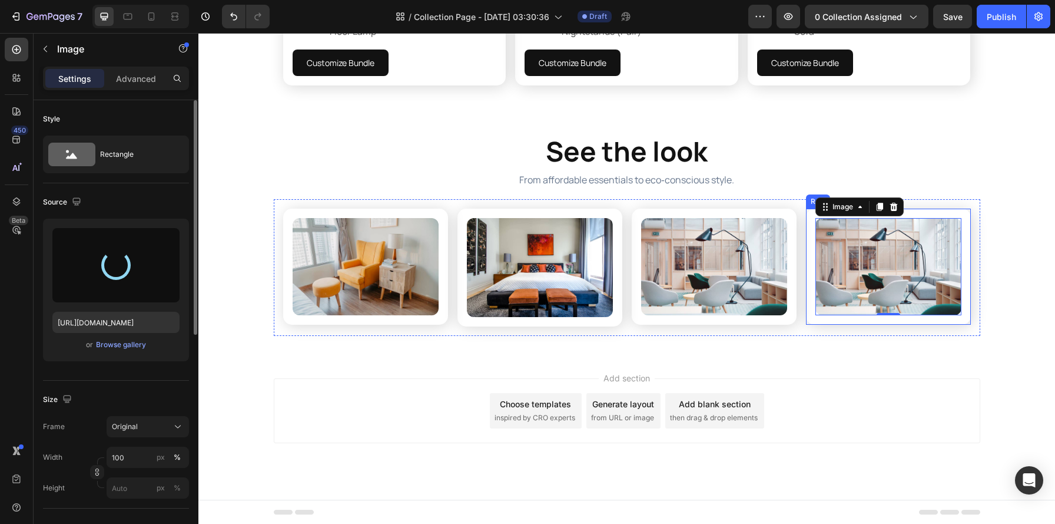
type input "[URL][DOMAIN_NAME]"
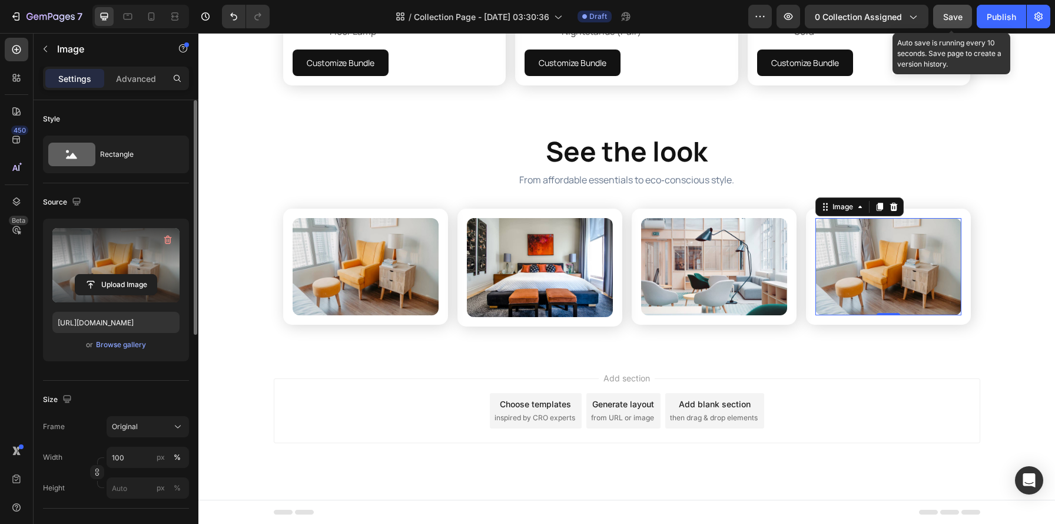
click at [949, 19] on span "Save" at bounding box center [952, 17] width 19 height 10
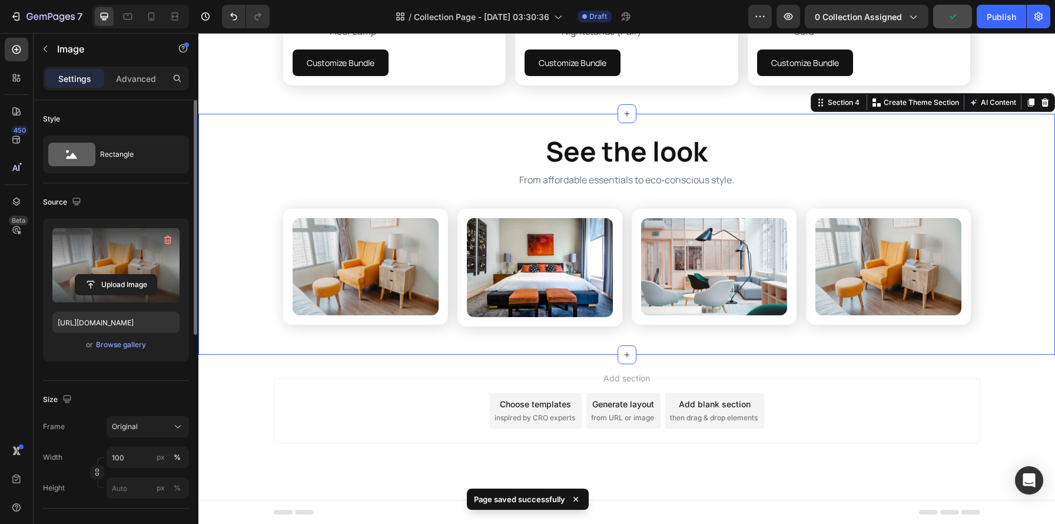
click at [992, 208] on div "See the look Heading From affordable essentials to eco‑conscious style. Text Bl…" at bounding box center [626, 234] width 857 height 203
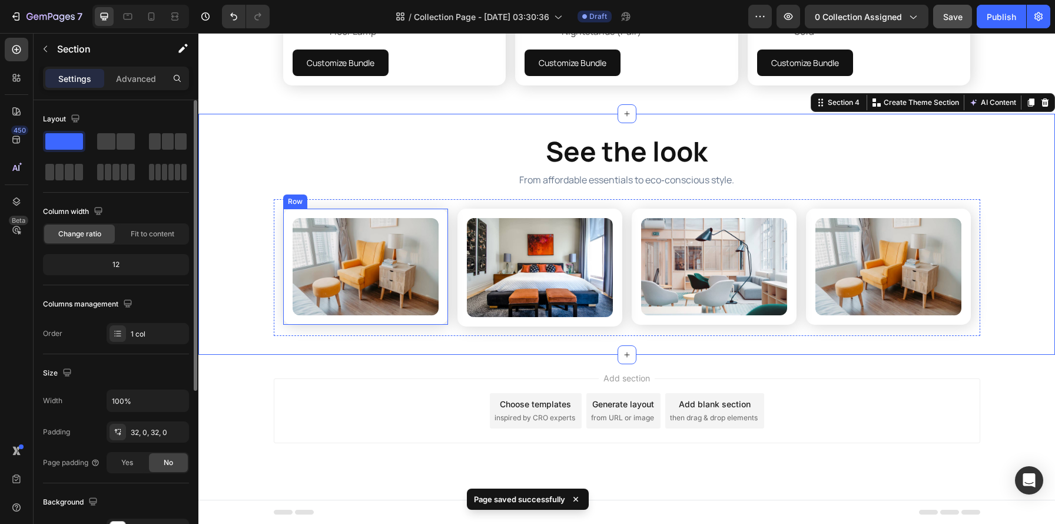
click at [355, 214] on div "Image Row" at bounding box center [365, 266] width 165 height 116
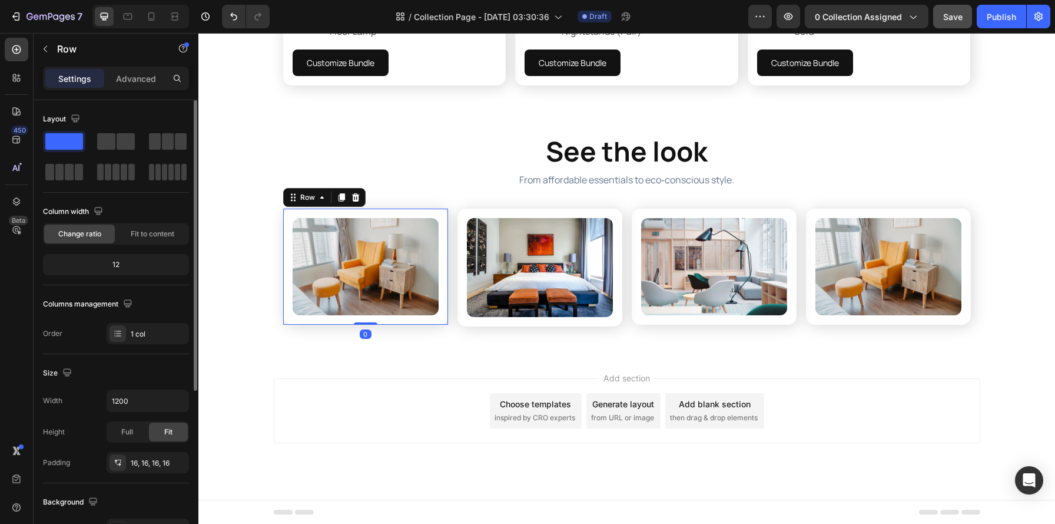
scroll to position [19, 0]
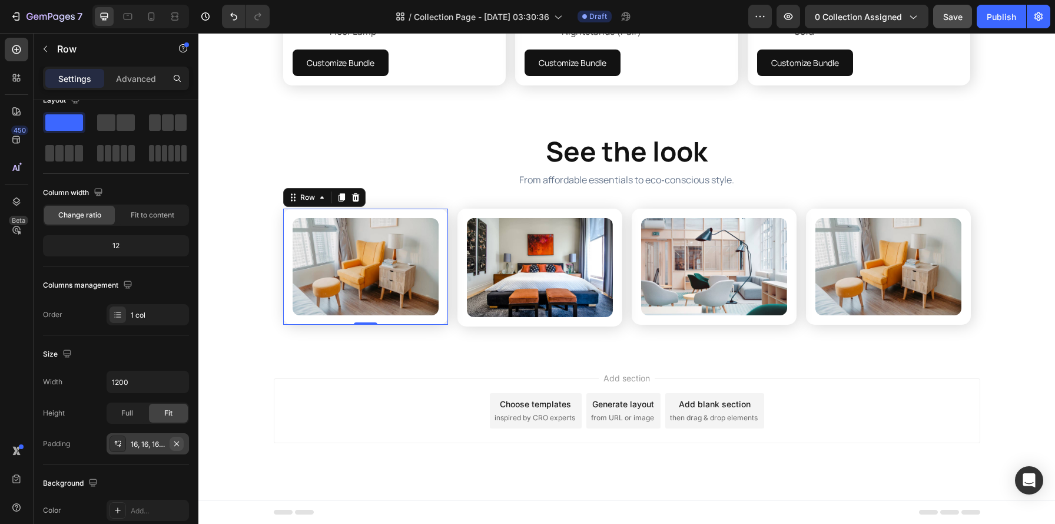
click at [177, 445] on icon "button" at bounding box center [176, 443] width 9 height 9
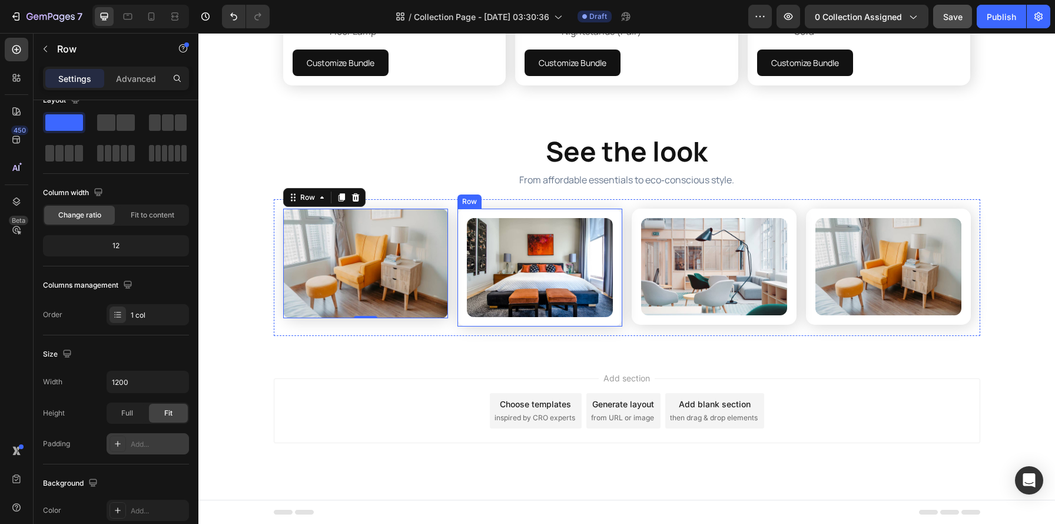
click at [505, 215] on div "Image Row" at bounding box center [540, 267] width 165 height 118
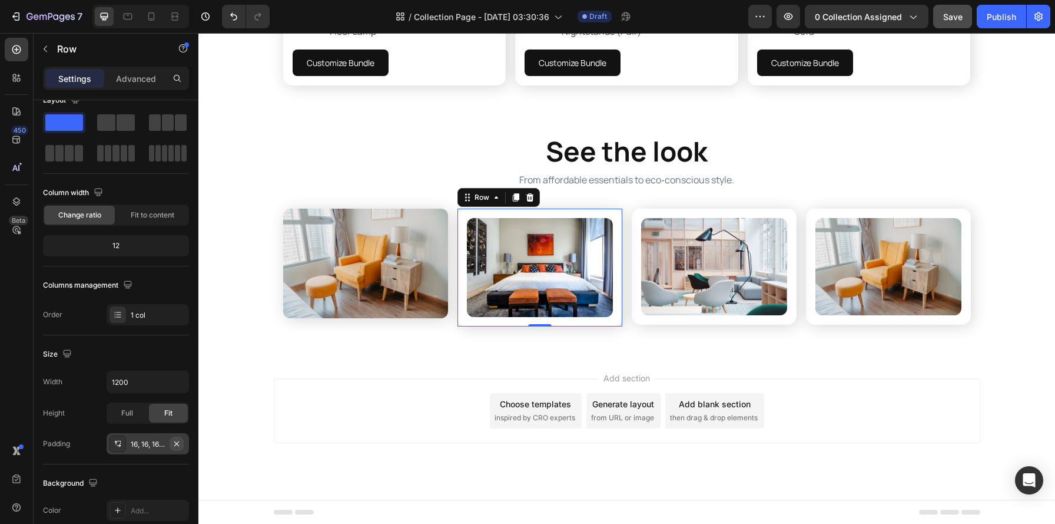
click at [180, 445] on icon "button" at bounding box center [176, 443] width 9 height 9
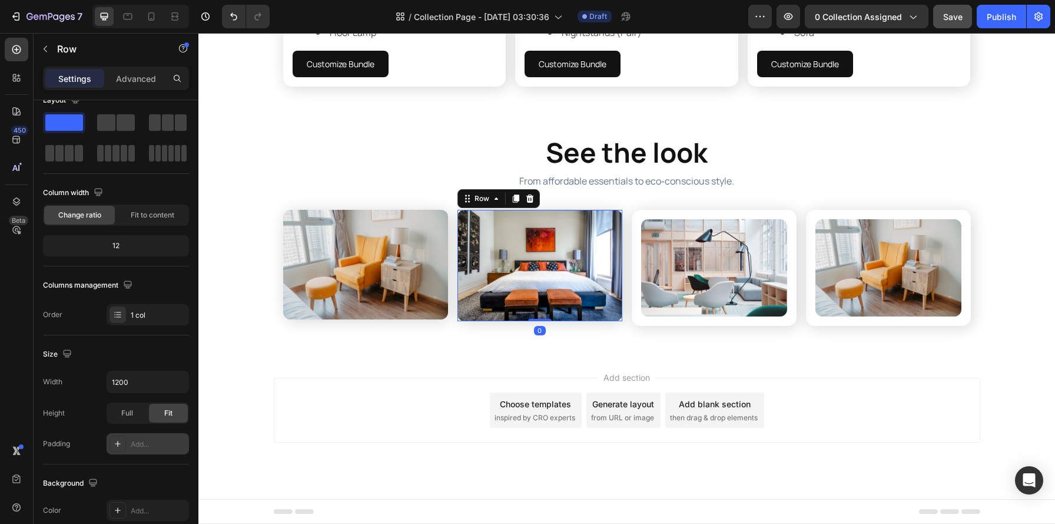
scroll to position [946, 0]
click at [716, 215] on div "Image Row" at bounding box center [714, 268] width 165 height 116
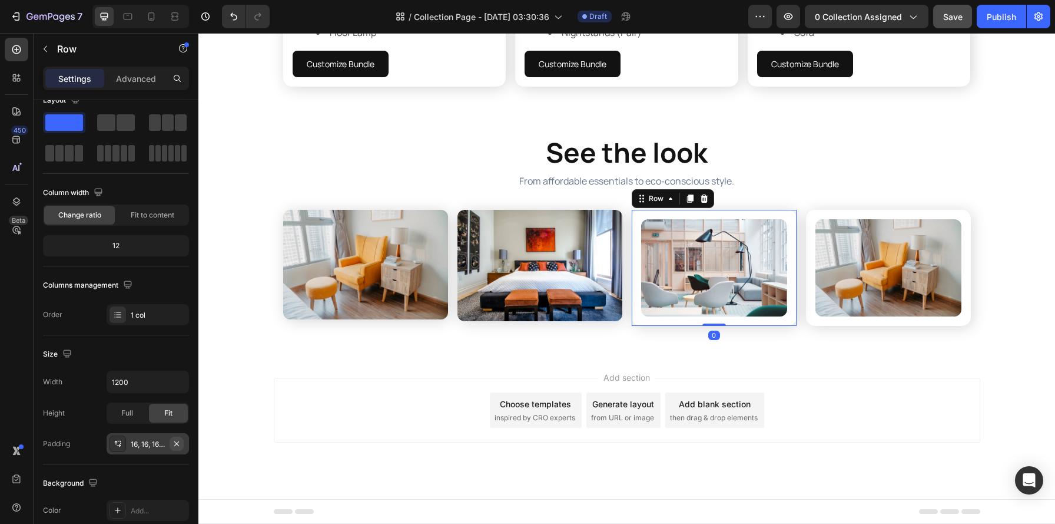
click at [178, 444] on icon "button" at bounding box center [176, 443] width 5 height 5
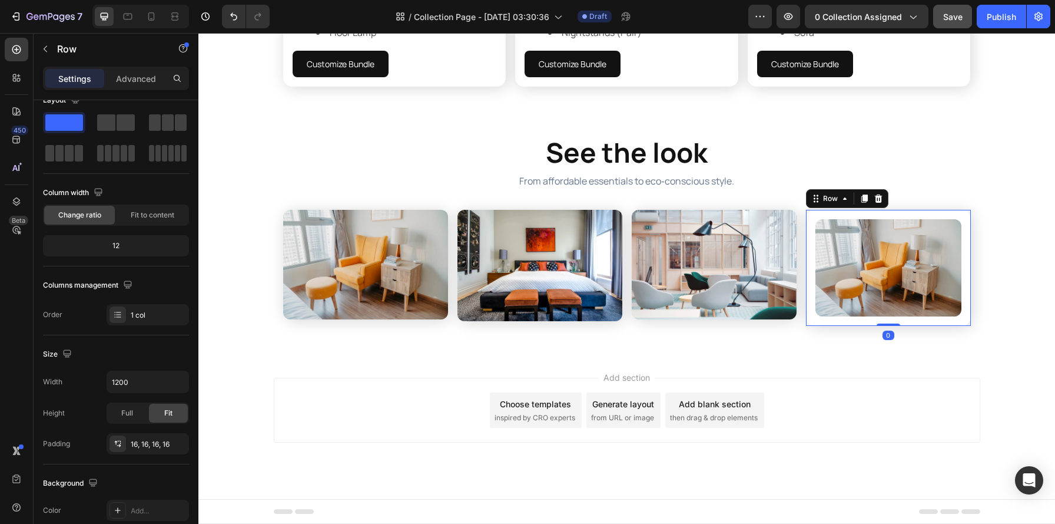
click at [922, 212] on div "Image Row 0" at bounding box center [888, 268] width 165 height 116
click at [178, 445] on icon "button" at bounding box center [176, 443] width 9 height 9
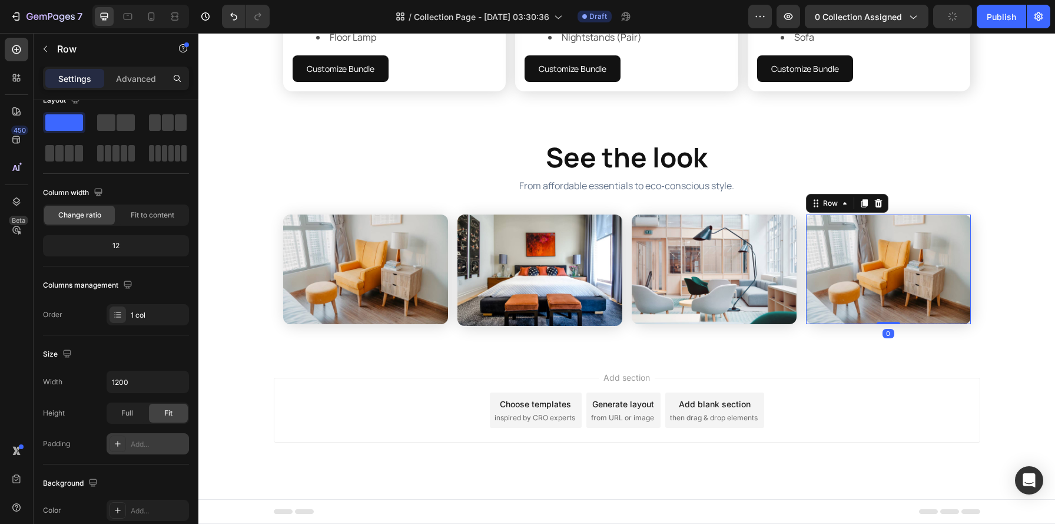
scroll to position [941, 0]
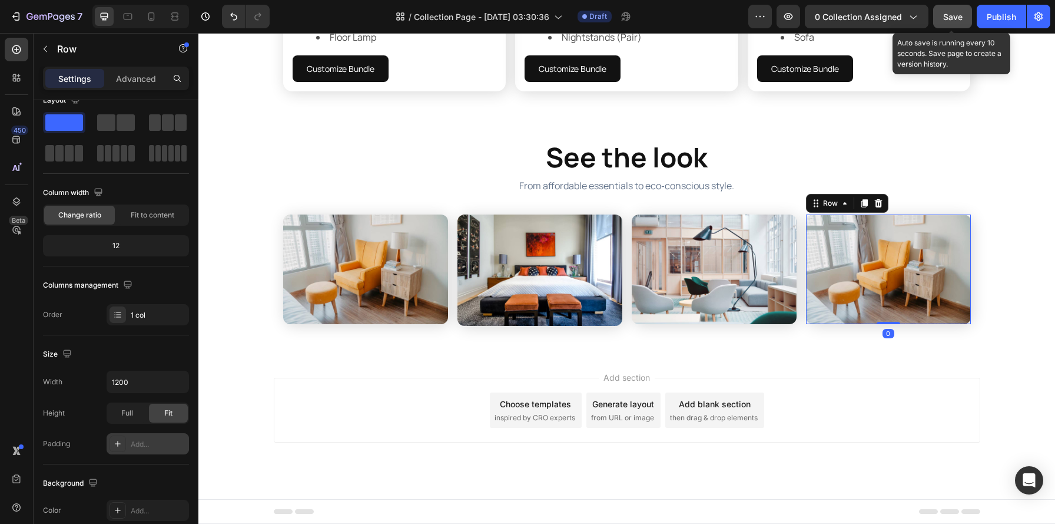
click at [948, 20] on span "Save" at bounding box center [952, 17] width 19 height 10
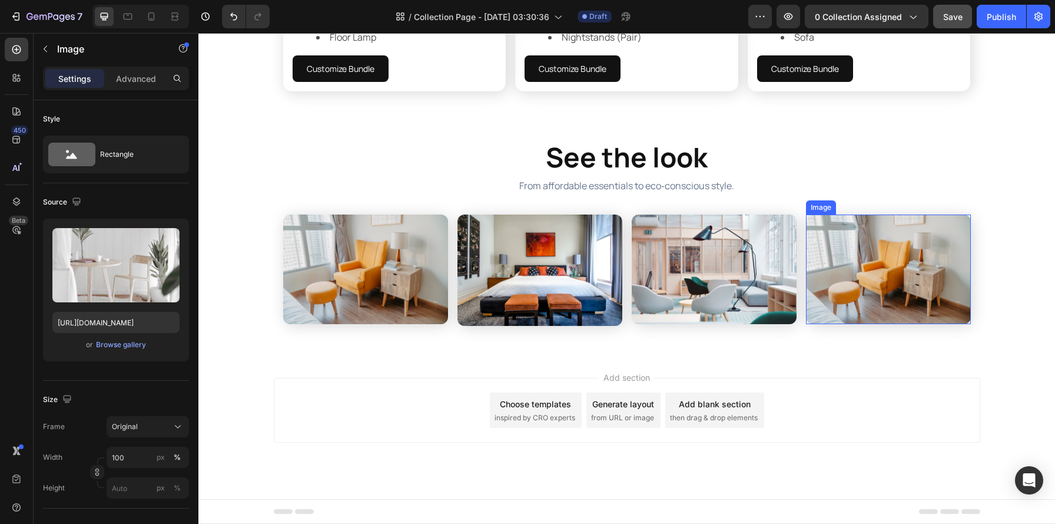
click at [906, 269] on img at bounding box center [888, 269] width 165 height 110
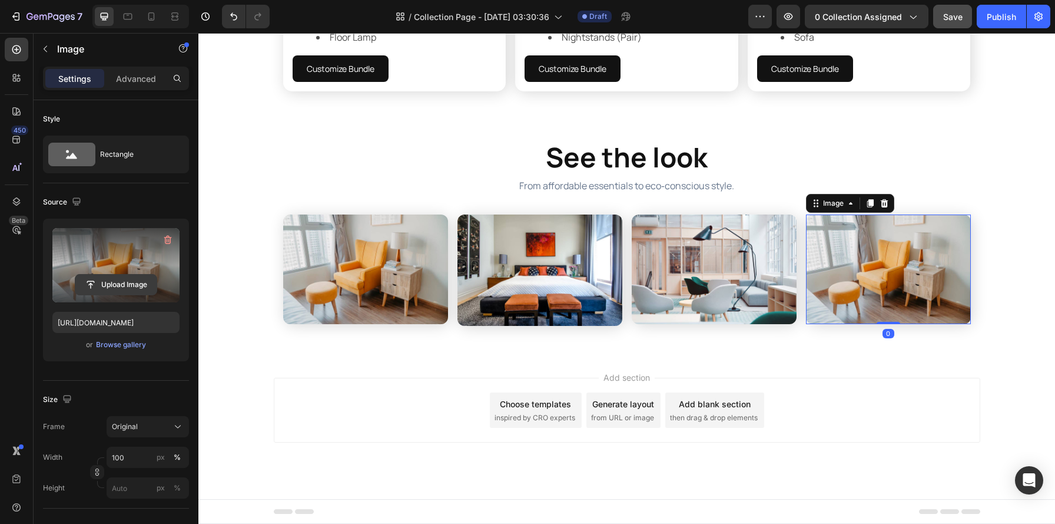
click at [117, 280] on input "file" at bounding box center [115, 284] width 81 height 20
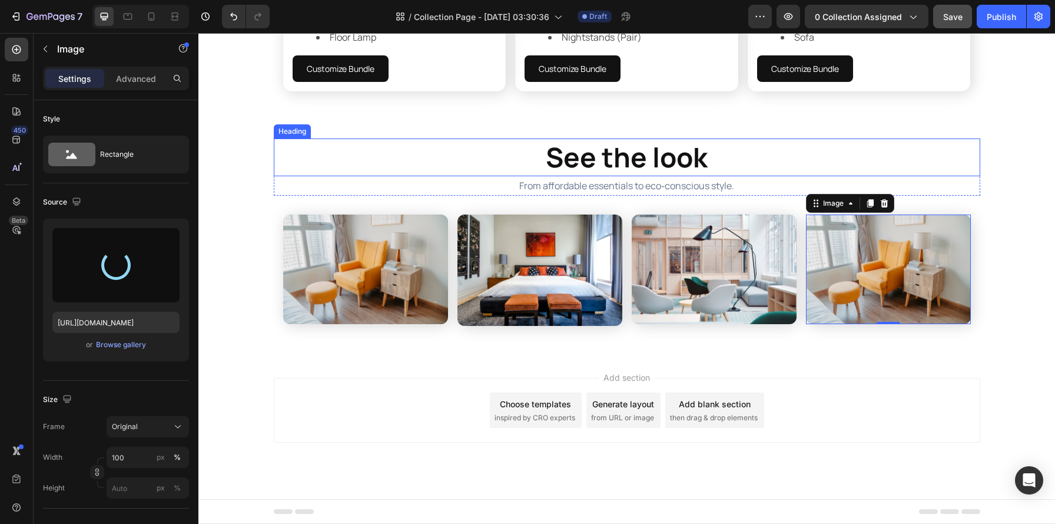
type input "[URL][DOMAIN_NAME]"
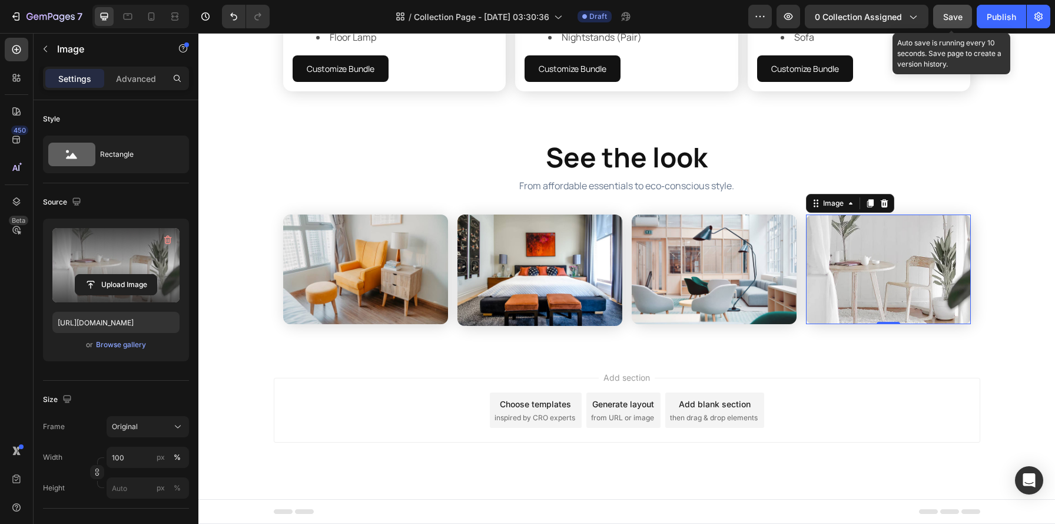
click at [951, 23] on button "Save" at bounding box center [952, 17] width 39 height 24
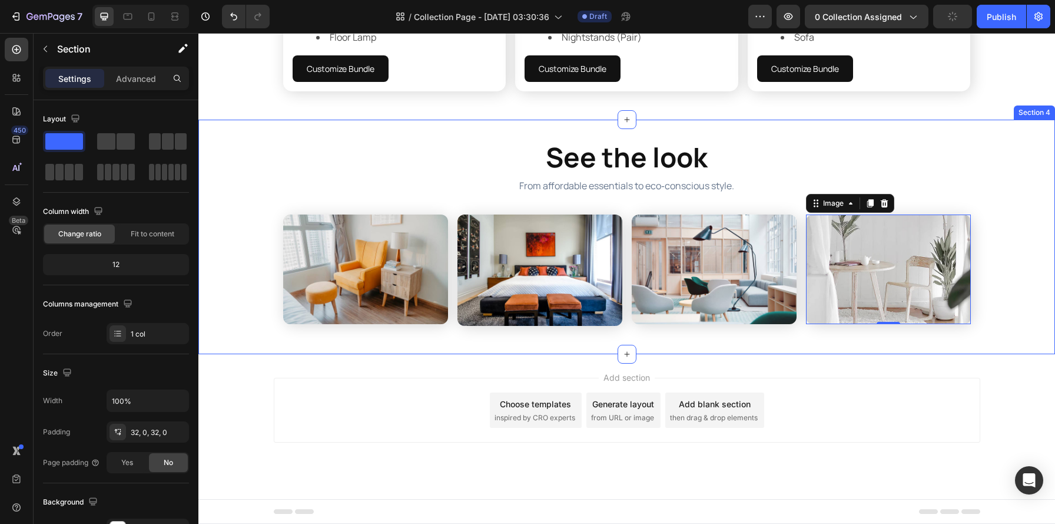
click at [989, 202] on div "See the look Heading From affordable essentials to eco‑conscious style. Text Bl…" at bounding box center [626, 236] width 857 height 197
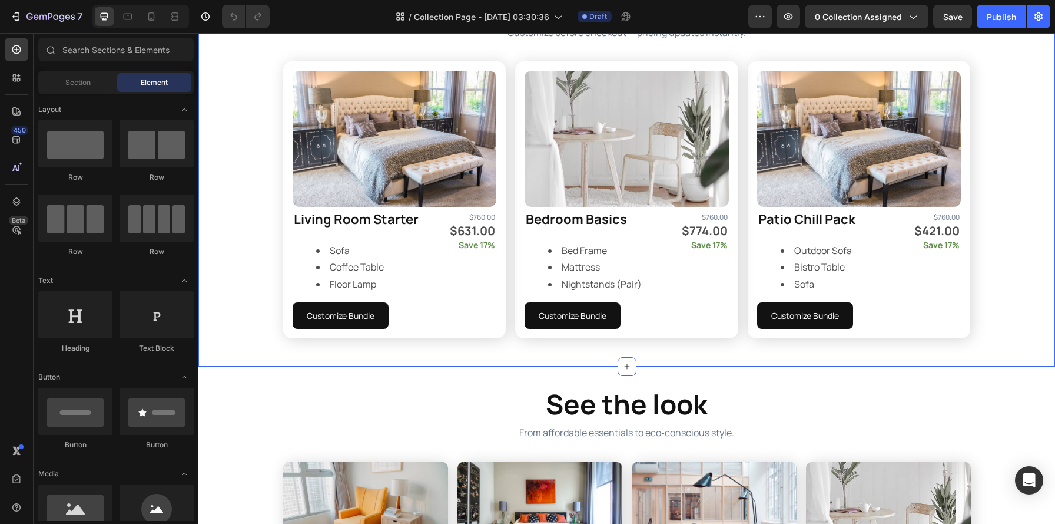
scroll to position [941, 0]
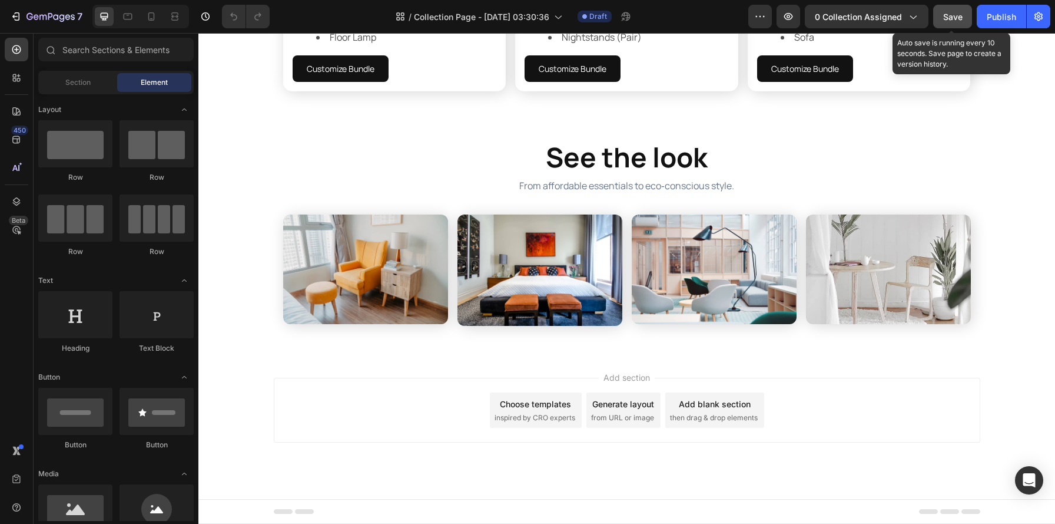
click at [969, 16] on button "Save" at bounding box center [952, 17] width 39 height 24
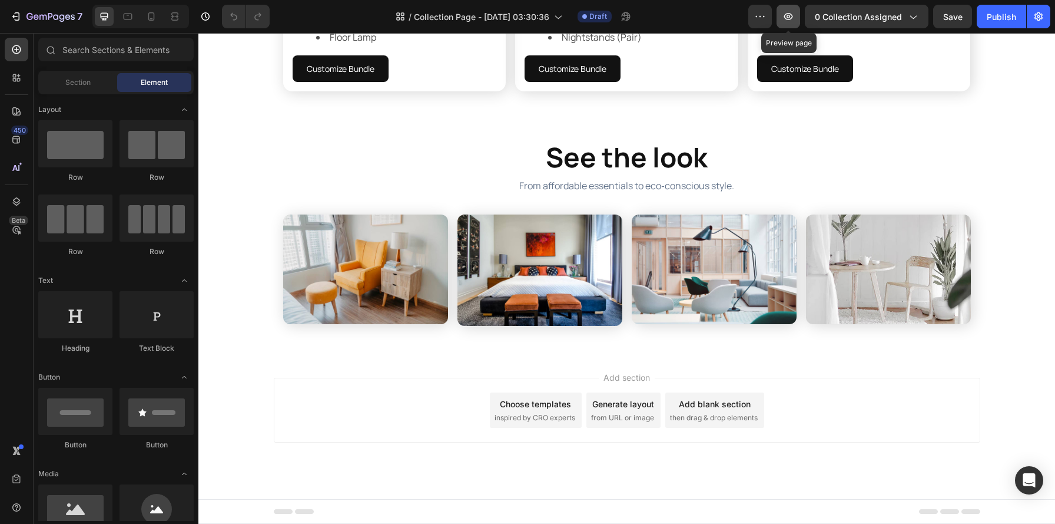
click at [786, 21] on icon "button" at bounding box center [789, 17] width 12 height 12
